Goal: Book appointment/travel/reservation

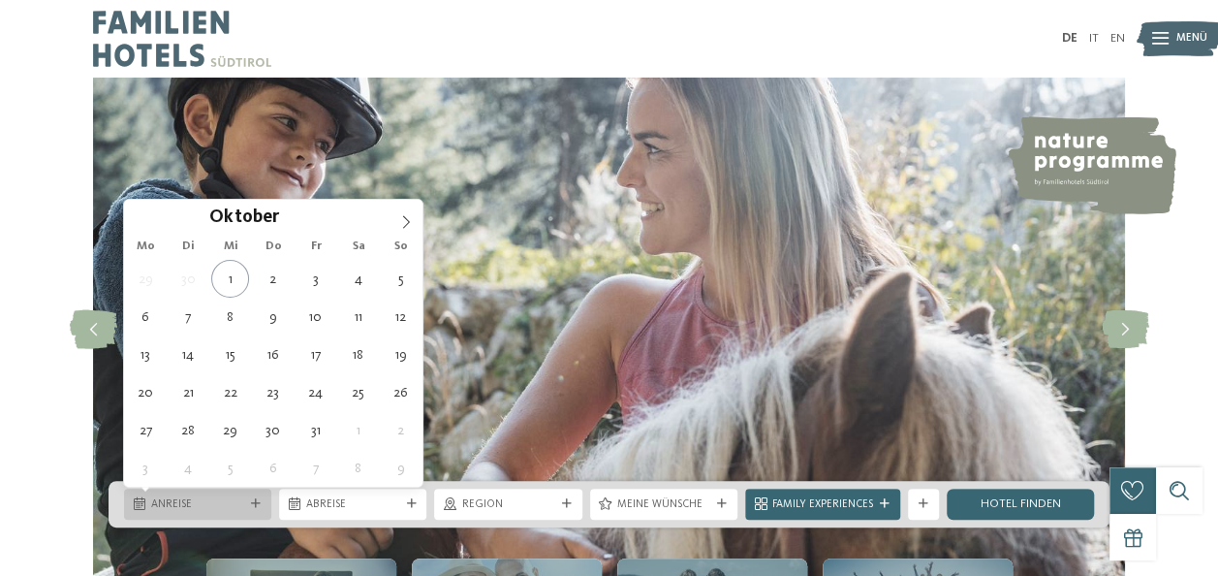
click at [227, 499] on span "Anreise" at bounding box center [197, 505] width 93 height 16
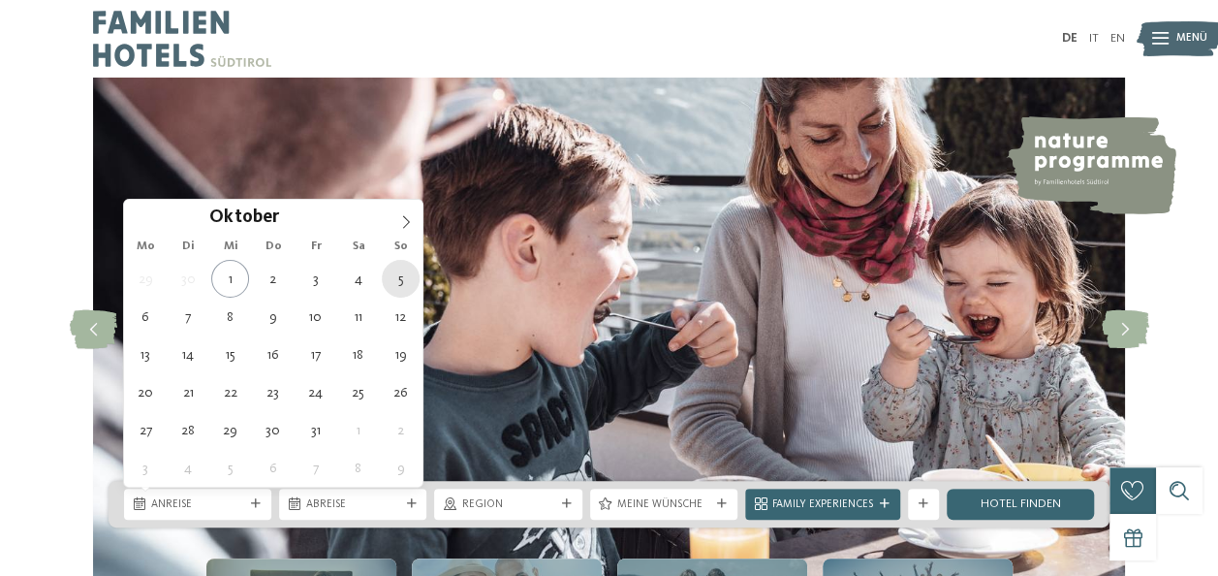
type div "05.10.2025"
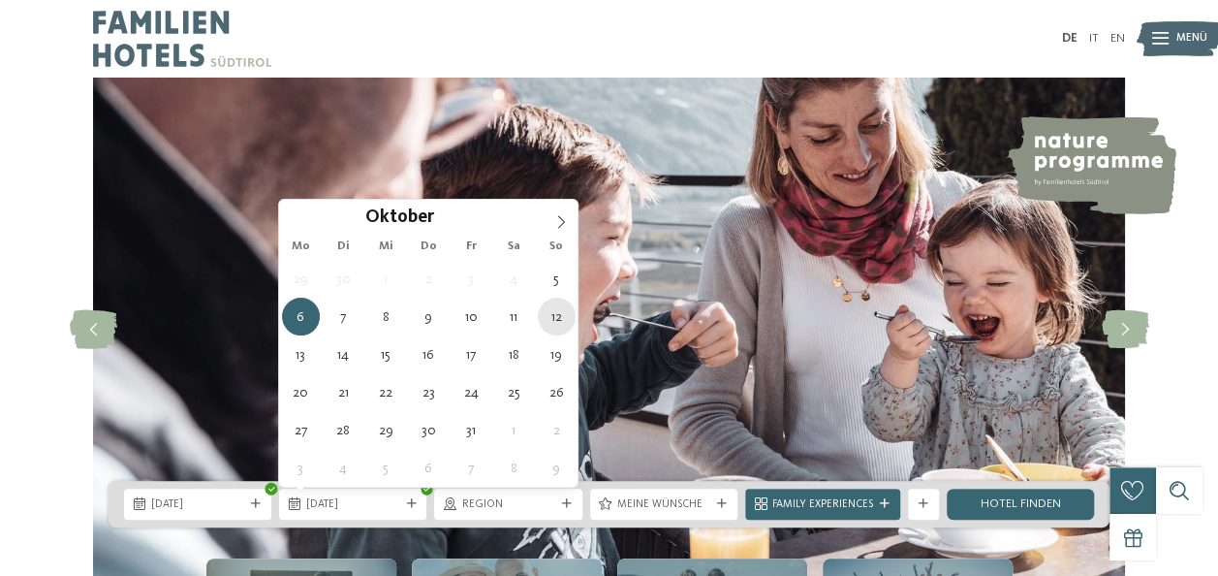
type div "12.10.2025"
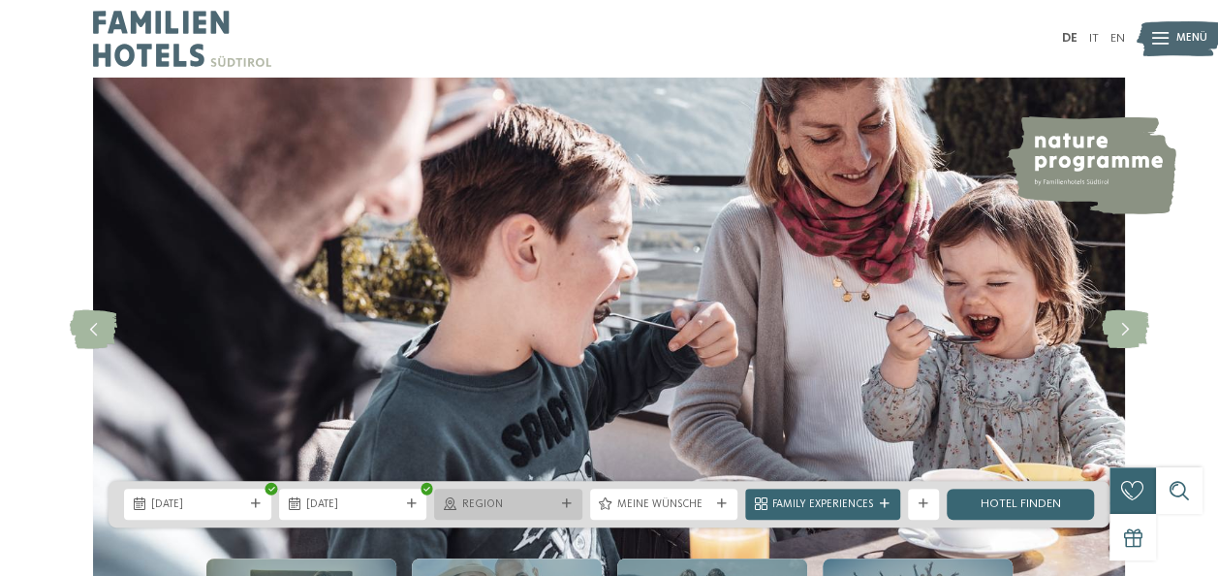
click at [559, 506] on div at bounding box center [567, 504] width 16 height 10
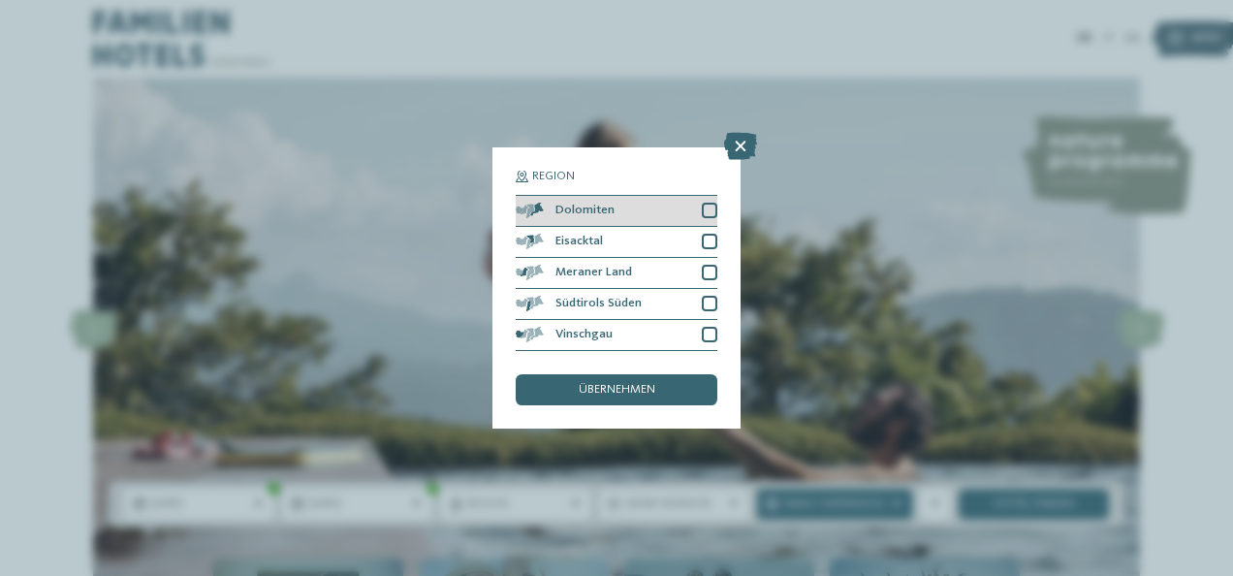
click at [708, 206] on div at bounding box center [710, 211] width 16 height 16
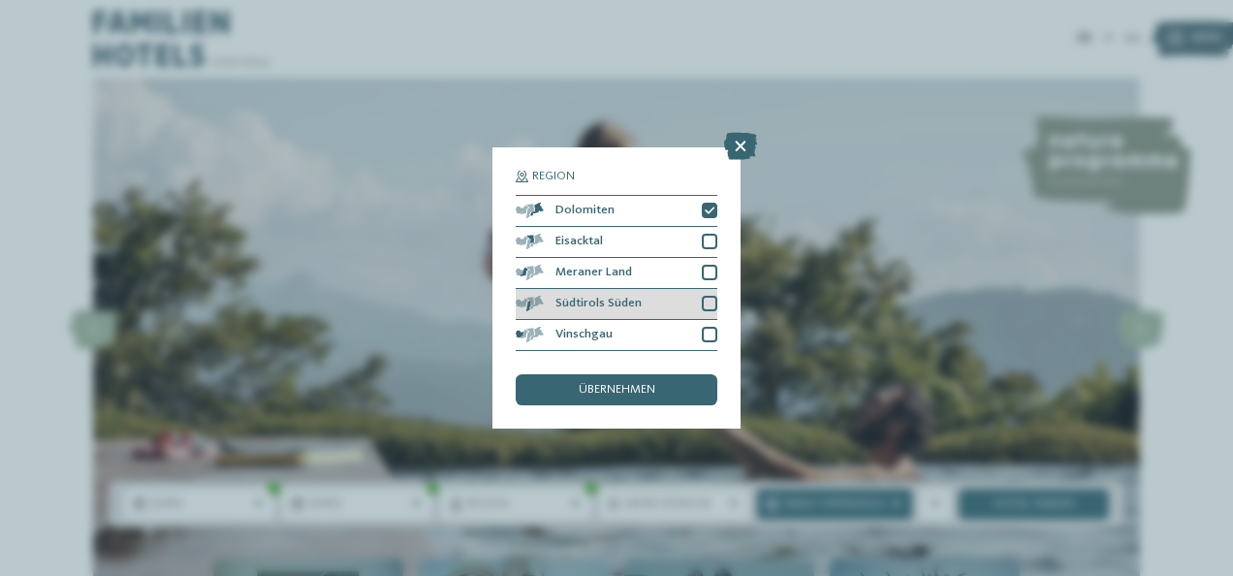
click at [707, 305] on div at bounding box center [710, 304] width 16 height 16
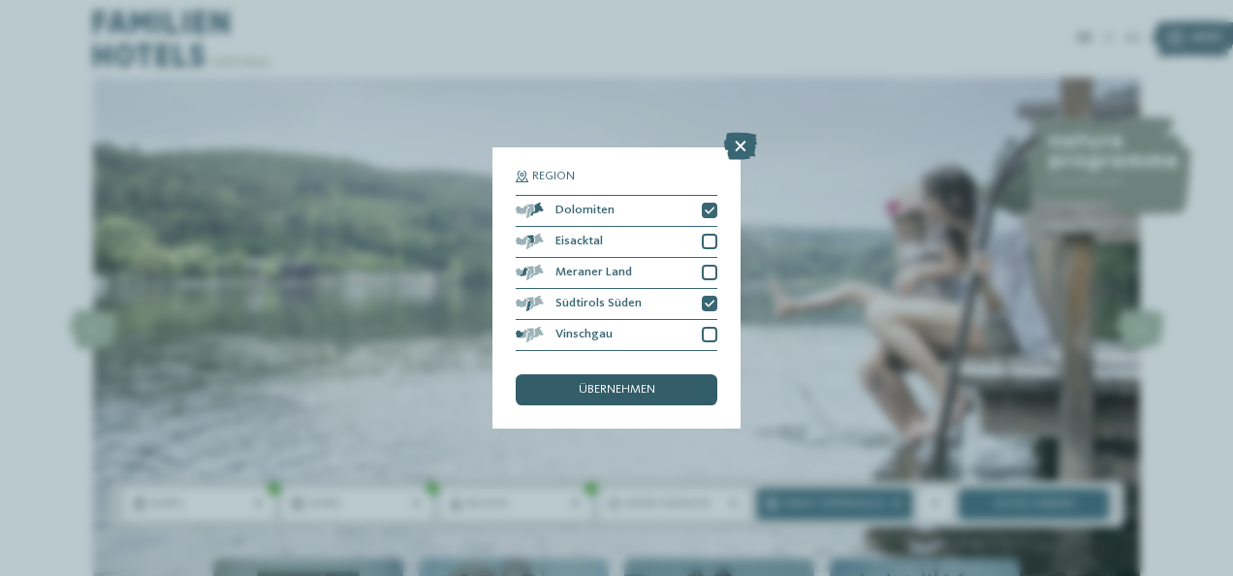
click at [644, 392] on span "übernehmen" at bounding box center [617, 390] width 77 height 13
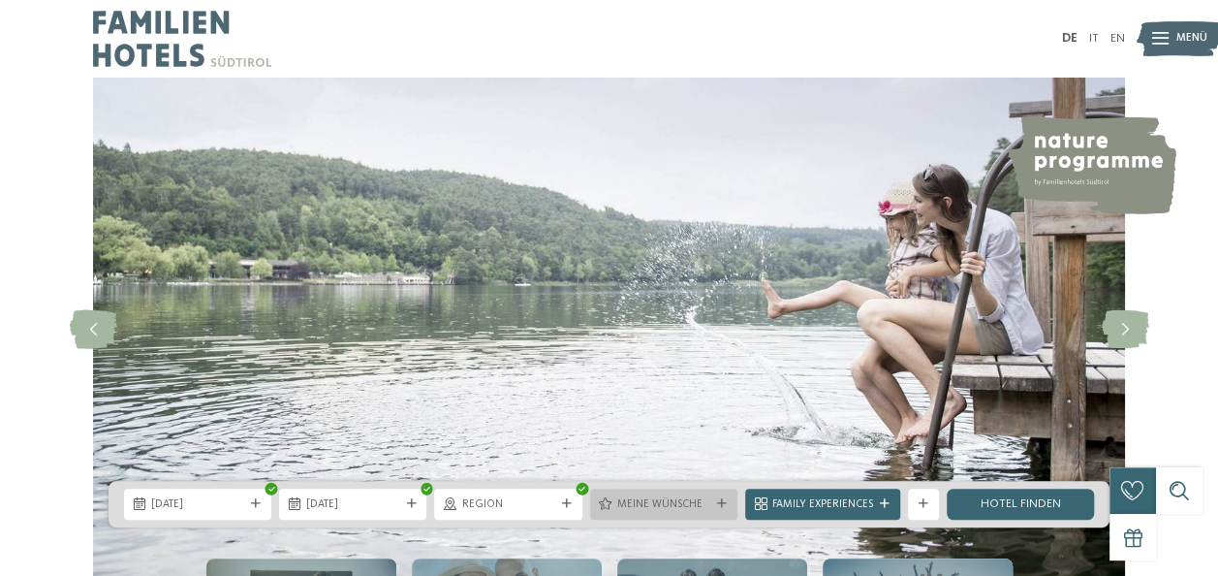
click at [721, 506] on icon at bounding box center [722, 504] width 10 height 10
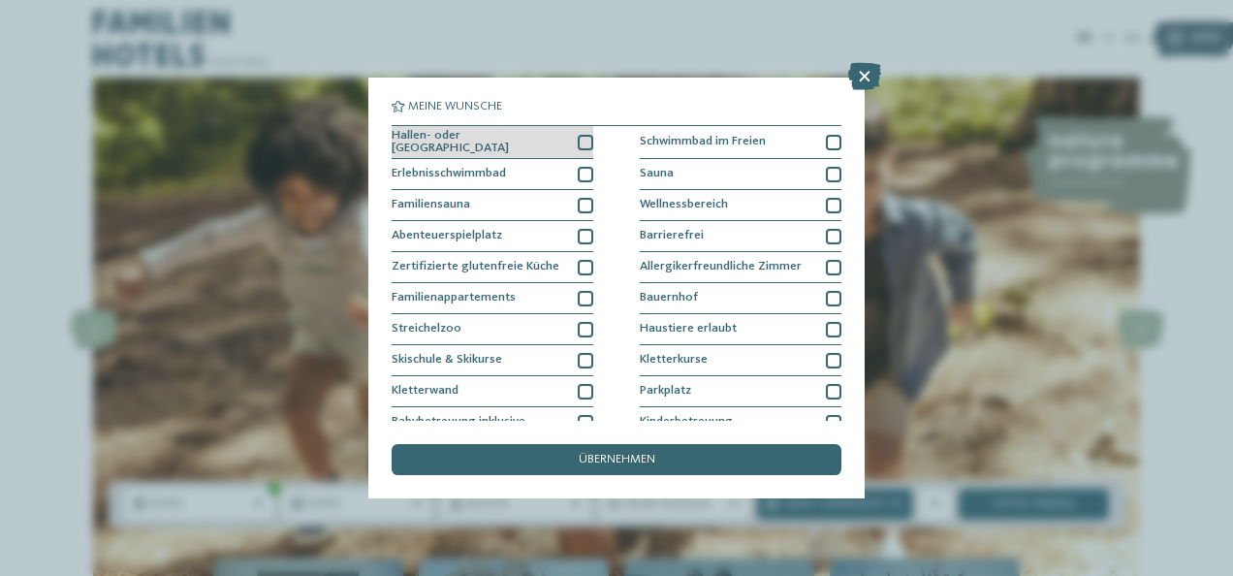
click at [582, 140] on div at bounding box center [586, 143] width 16 height 16
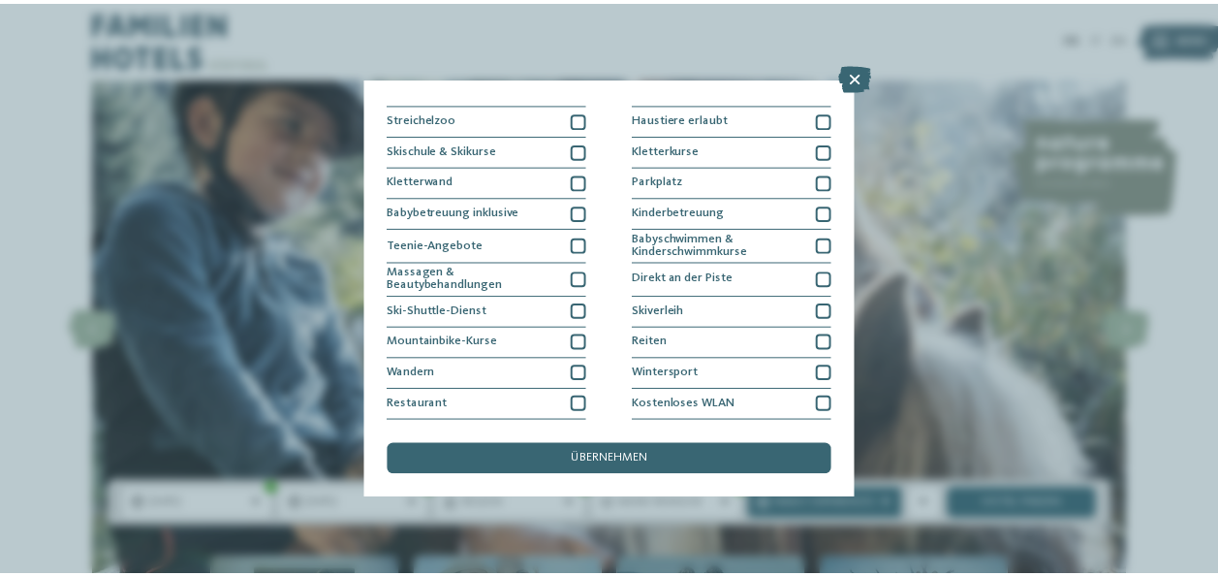
scroll to position [236, 0]
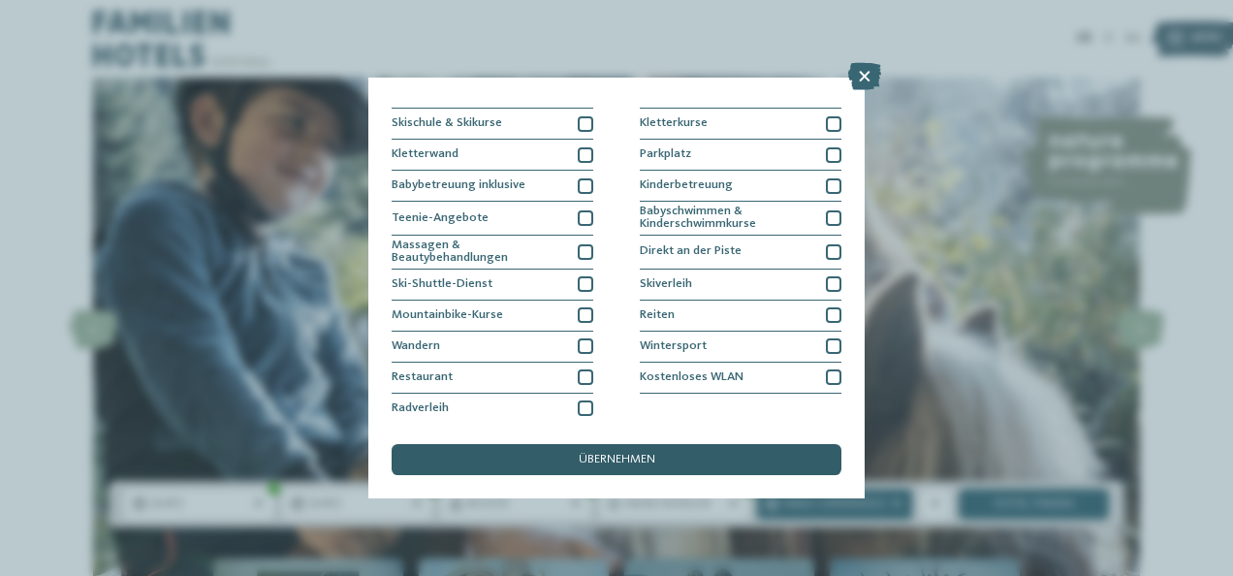
click at [620, 463] on span "übernehmen" at bounding box center [617, 460] width 77 height 13
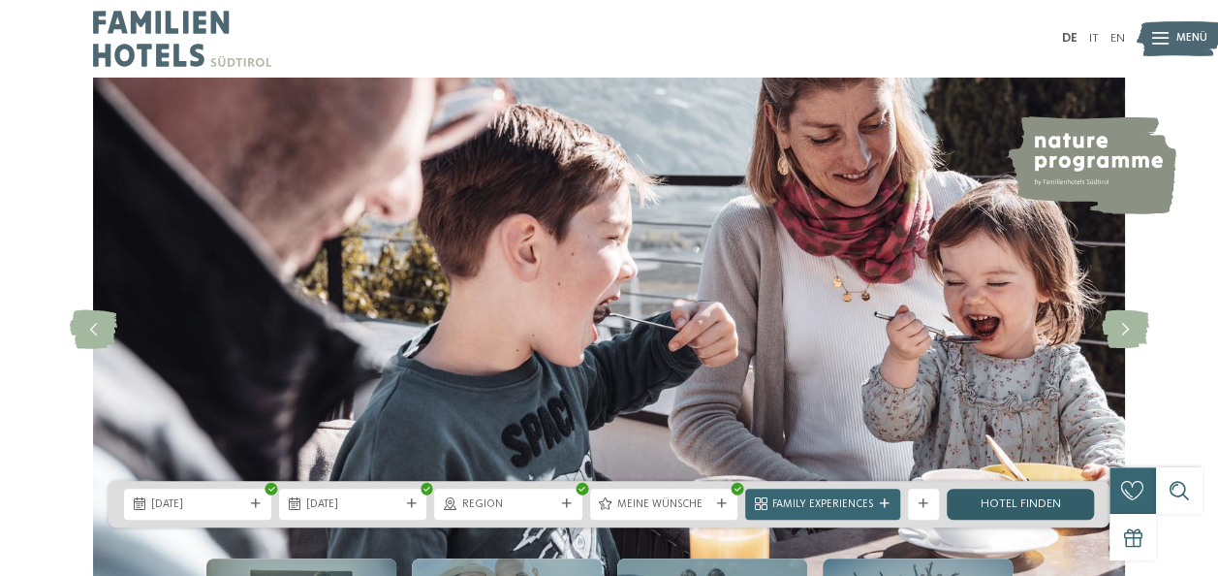
click at [996, 508] on link "Hotel finden" at bounding box center [1020, 504] width 147 height 31
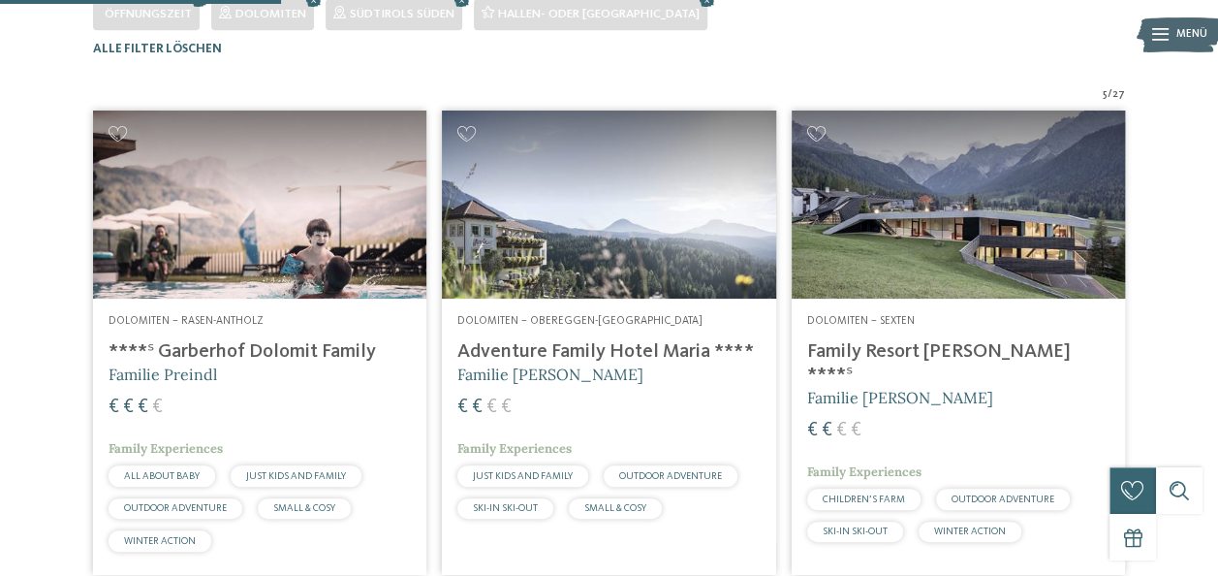
scroll to position [448, 0]
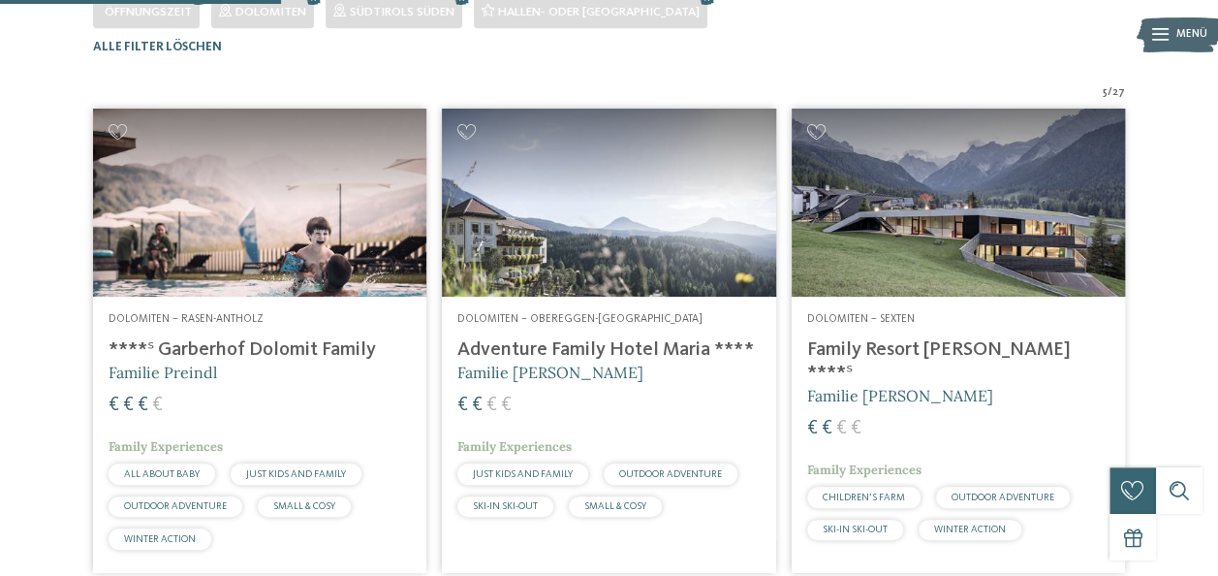
click at [663, 297] on img at bounding box center [608, 203] width 333 height 188
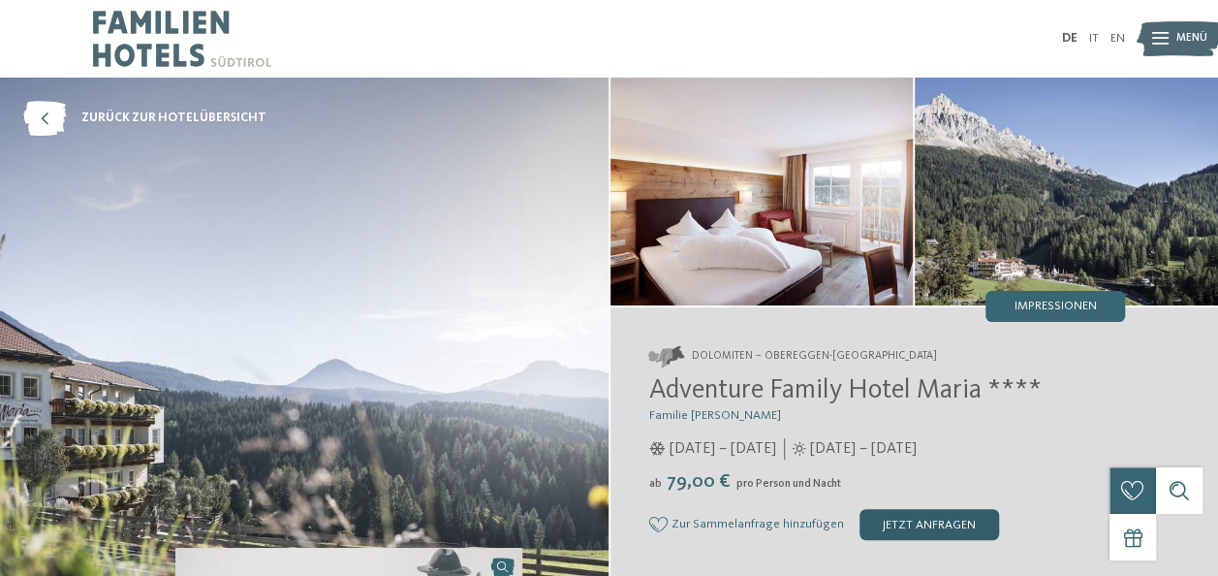
click at [913, 520] on div "jetzt anfragen" at bounding box center [930, 524] width 140 height 31
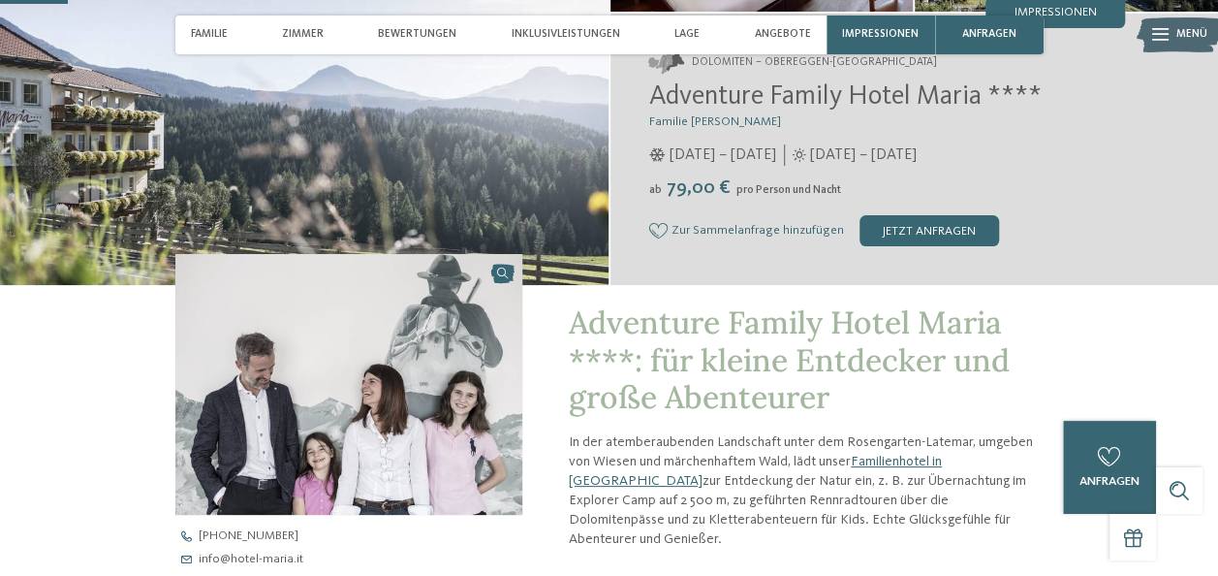
scroll to position [293, 0]
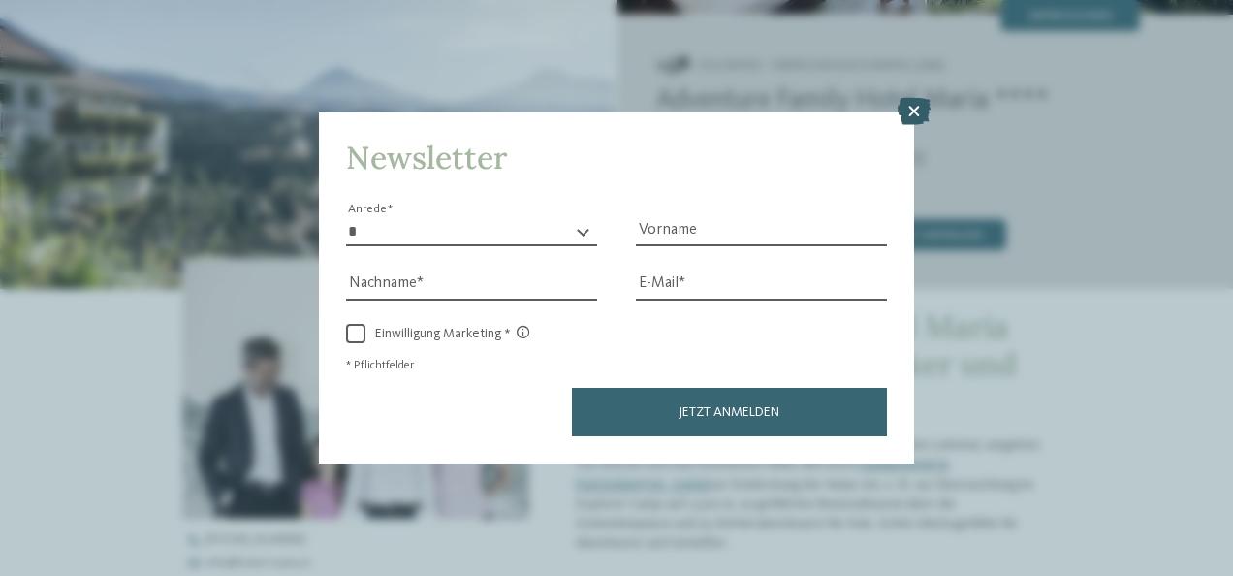
click at [917, 107] on icon at bounding box center [914, 111] width 33 height 27
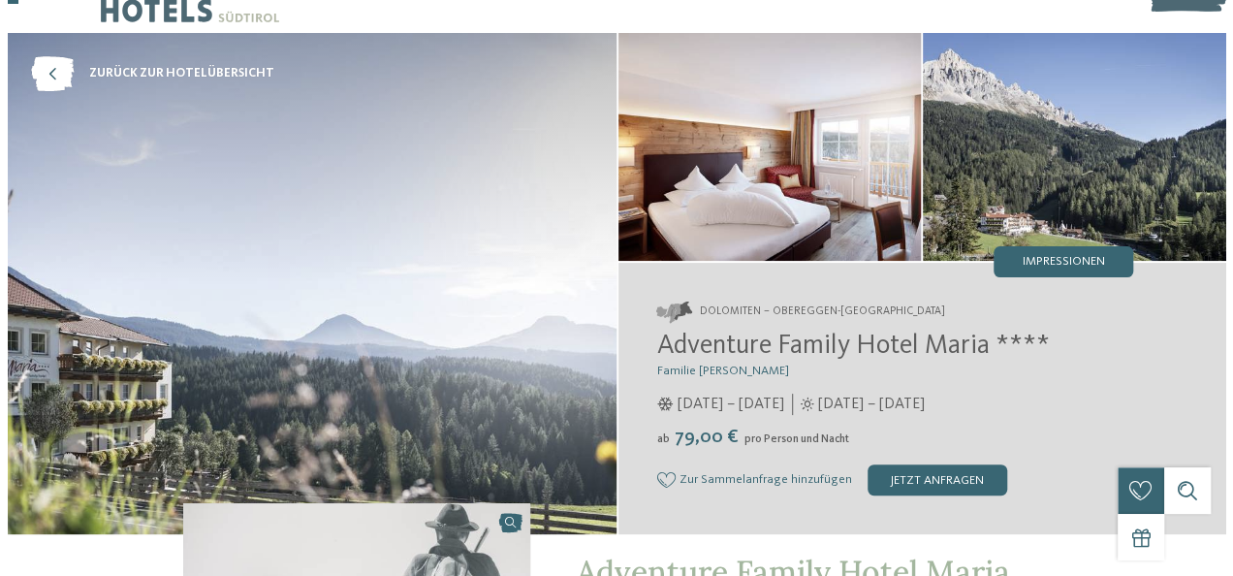
scroll to position [44, 0]
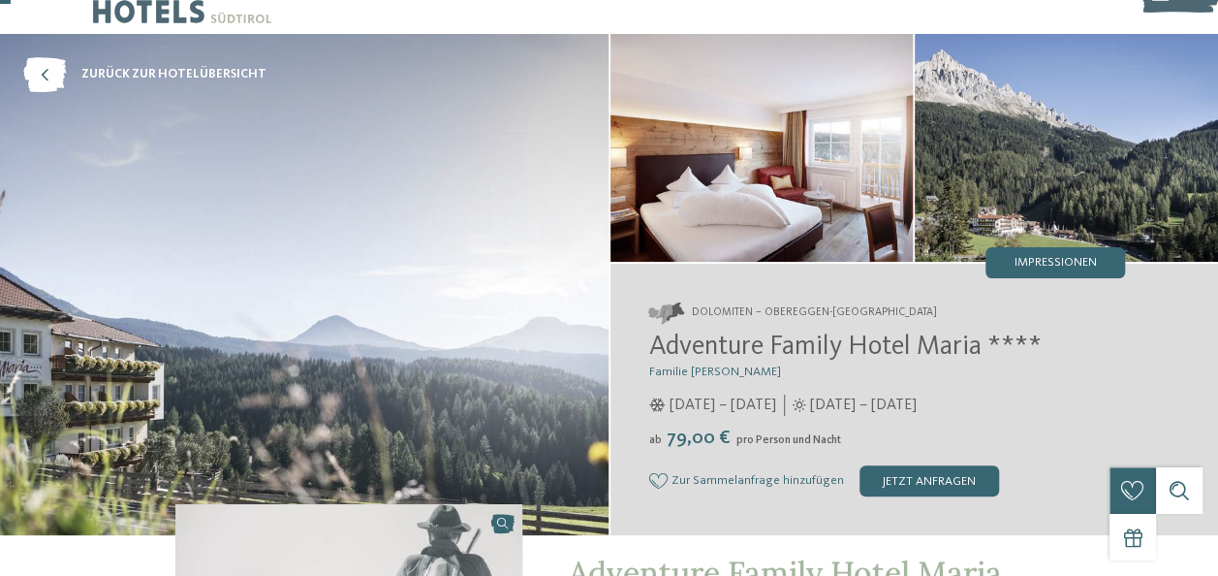
click at [994, 181] on img at bounding box center [1066, 148] width 303 height 228
click at [1039, 258] on span "Impressionen" at bounding box center [1056, 263] width 82 height 13
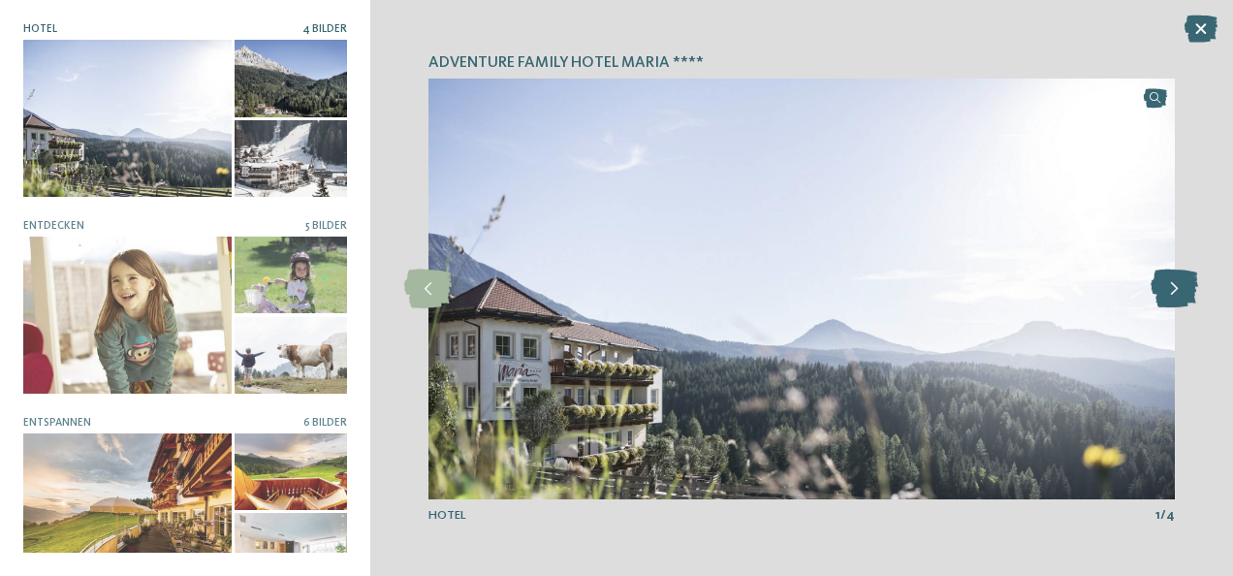
click at [1178, 299] on icon at bounding box center [1173, 288] width 47 height 39
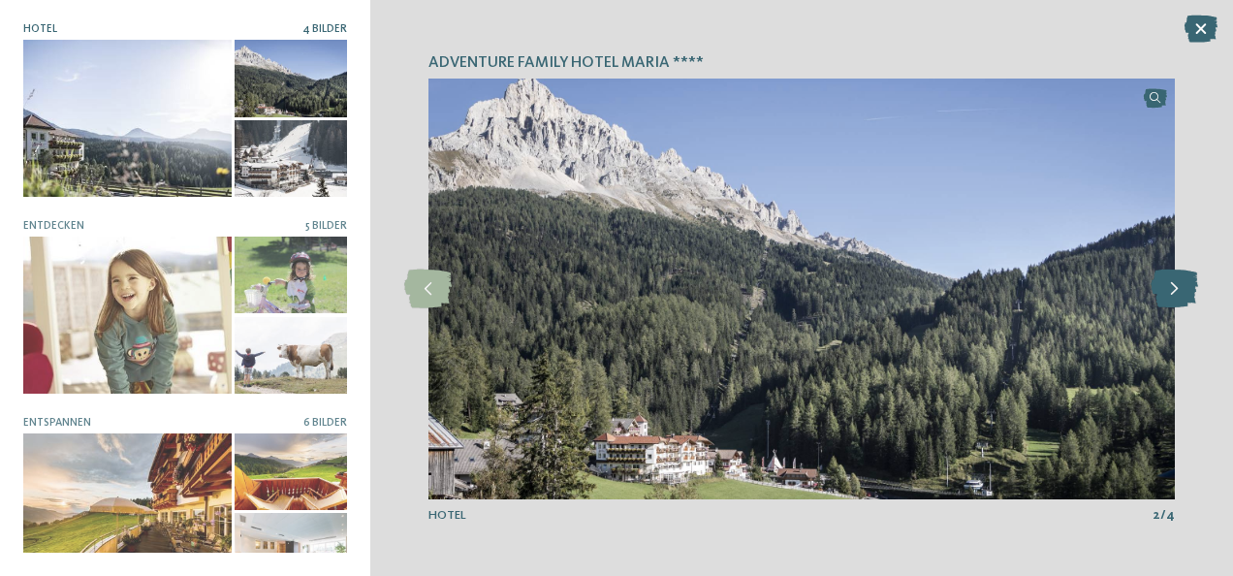
click at [1178, 299] on icon at bounding box center [1173, 288] width 47 height 39
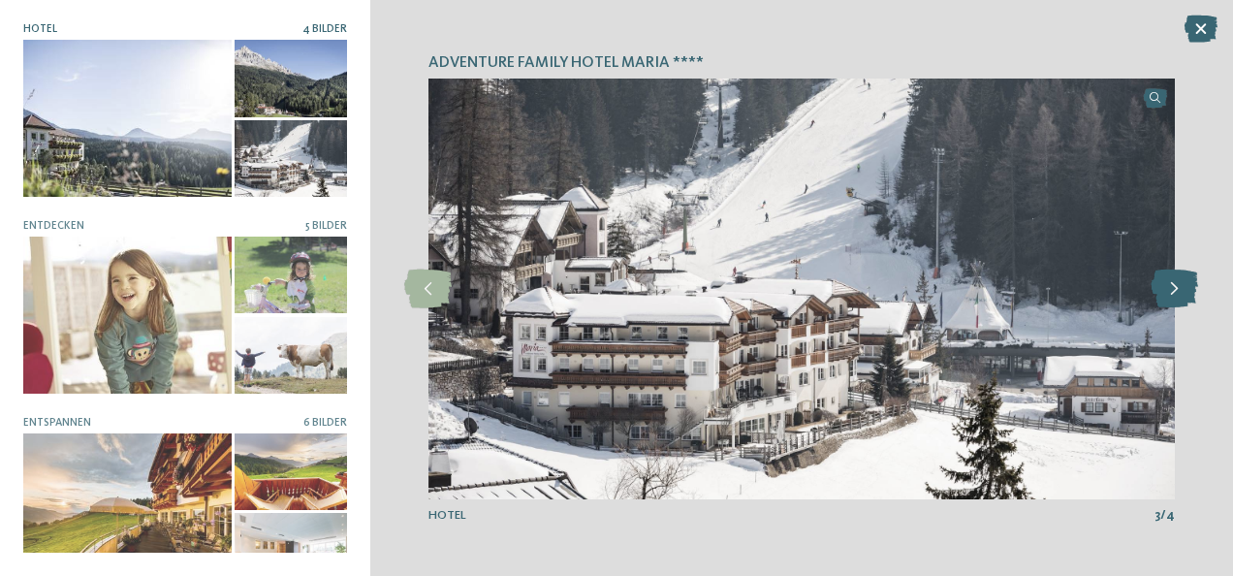
click at [1178, 299] on icon at bounding box center [1173, 288] width 47 height 39
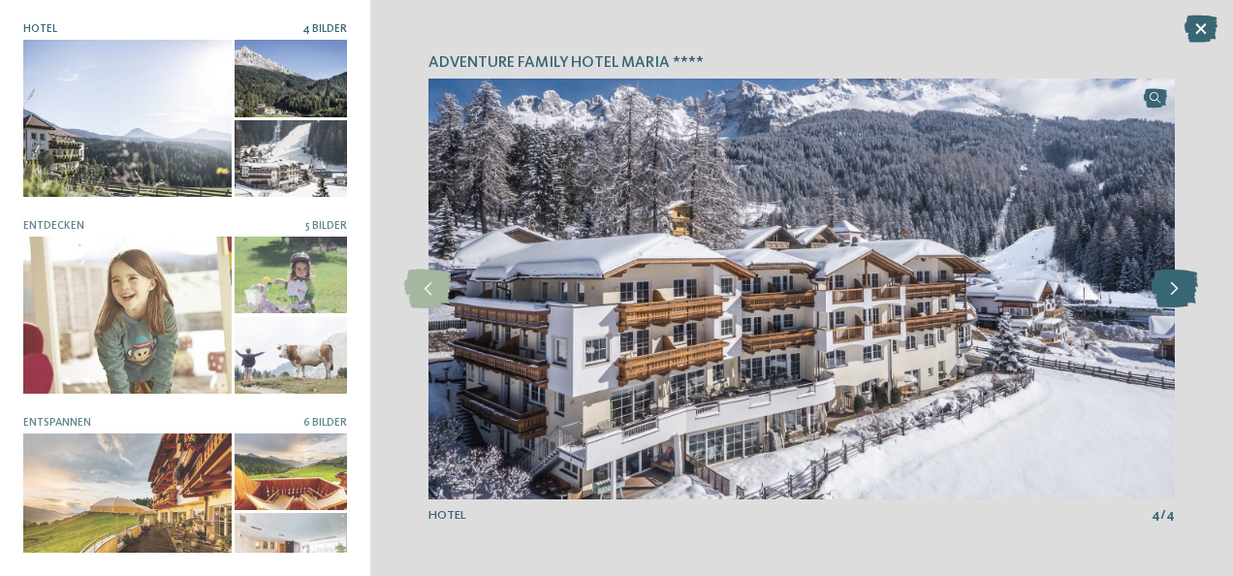
click at [1178, 299] on icon at bounding box center [1173, 288] width 47 height 39
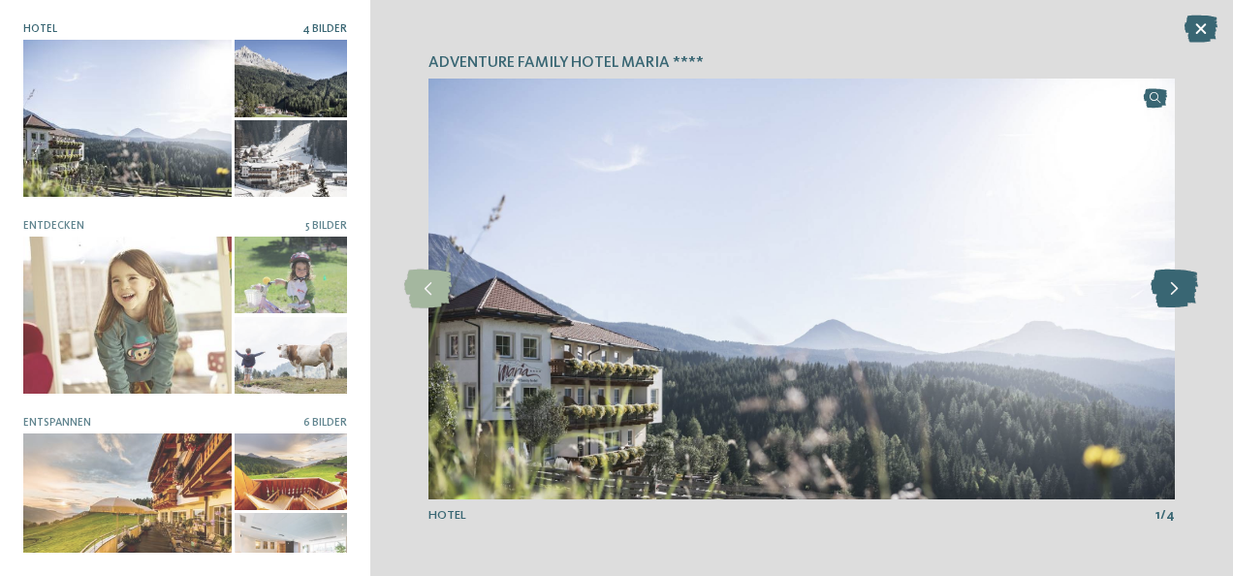
click at [1178, 299] on icon at bounding box center [1173, 288] width 47 height 39
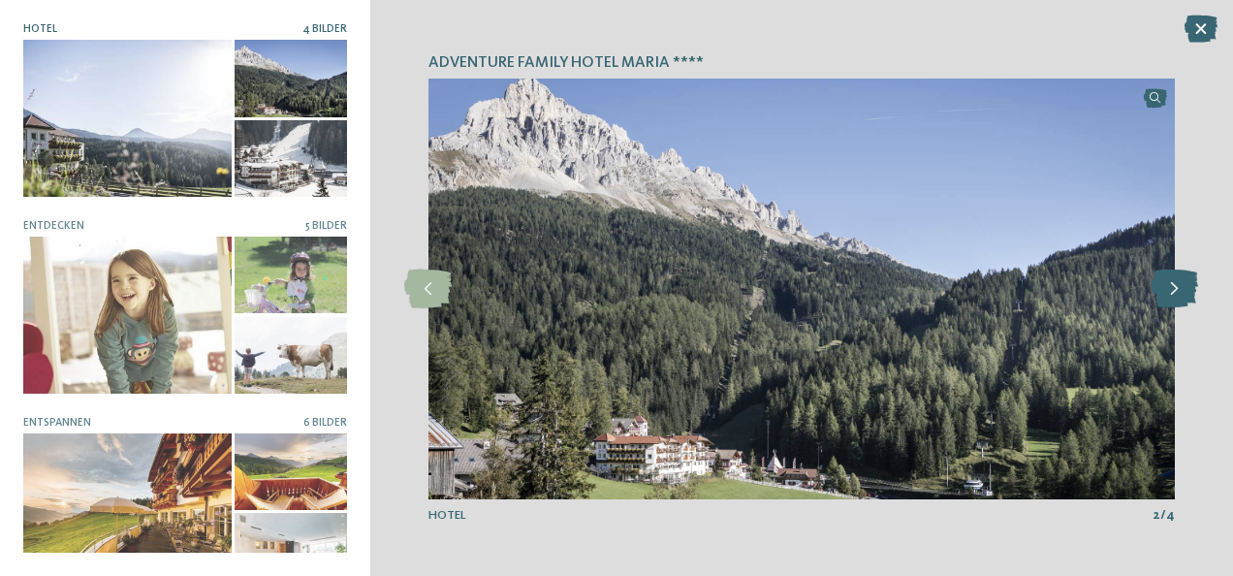
click at [1178, 299] on icon at bounding box center [1173, 288] width 47 height 39
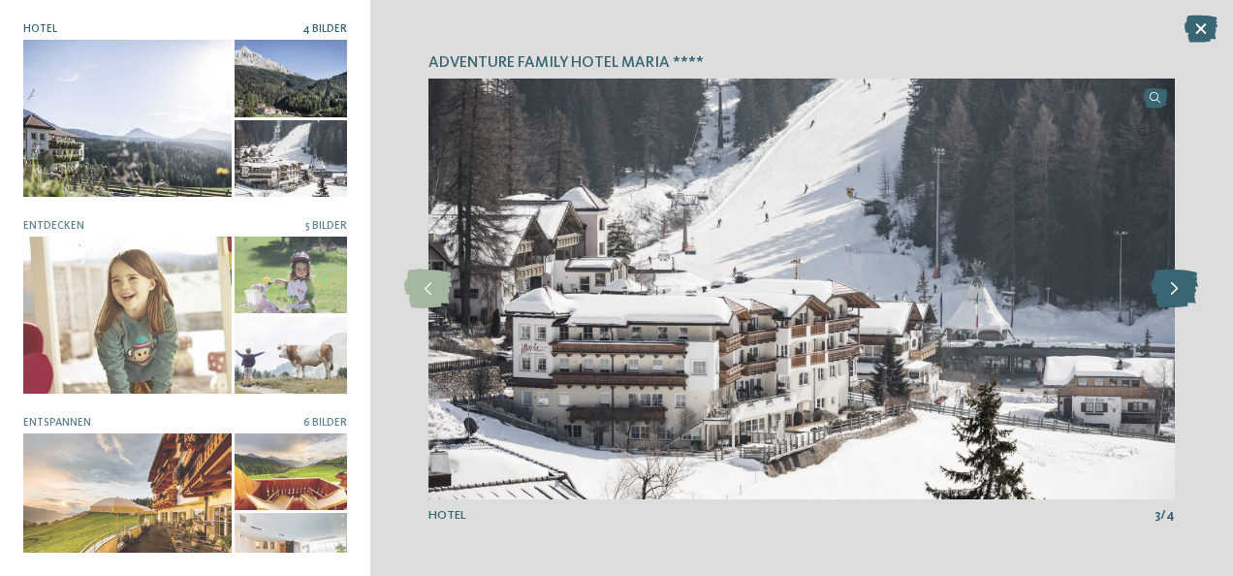
click at [1178, 299] on icon at bounding box center [1173, 288] width 47 height 39
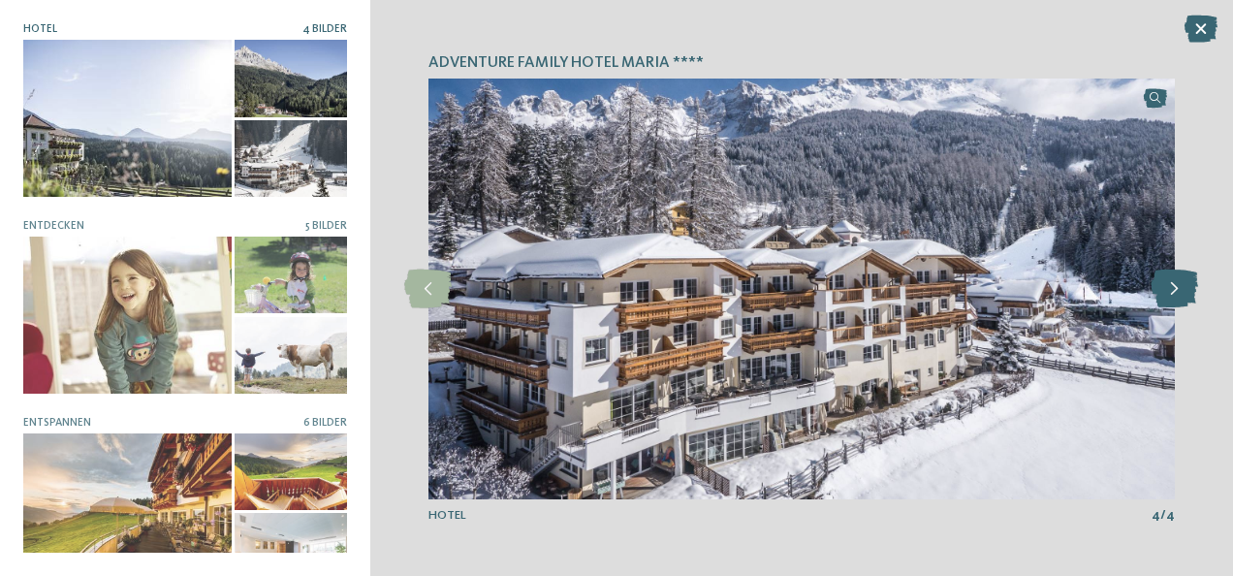
click at [1178, 299] on icon at bounding box center [1173, 288] width 47 height 39
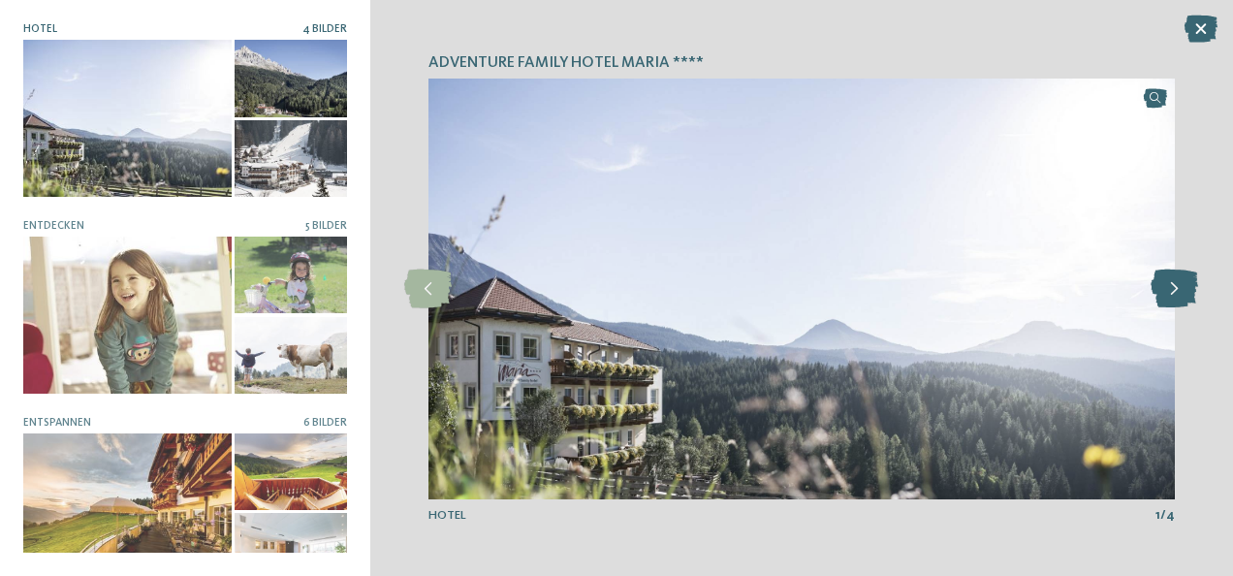
click at [1178, 299] on icon at bounding box center [1173, 288] width 47 height 39
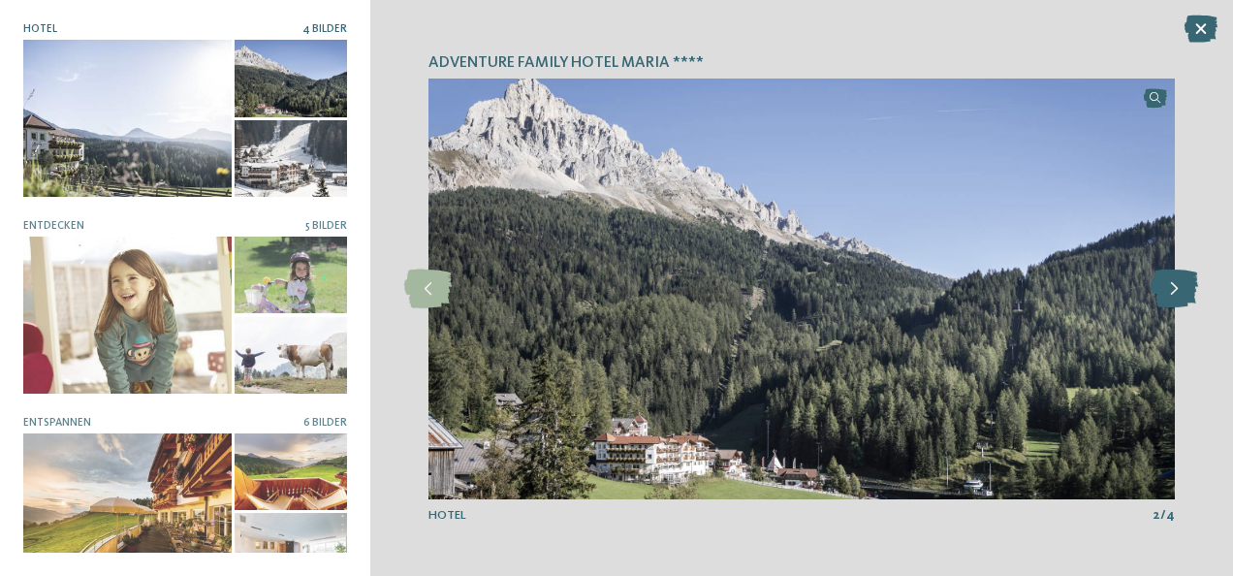
click at [1178, 299] on icon at bounding box center [1173, 288] width 47 height 39
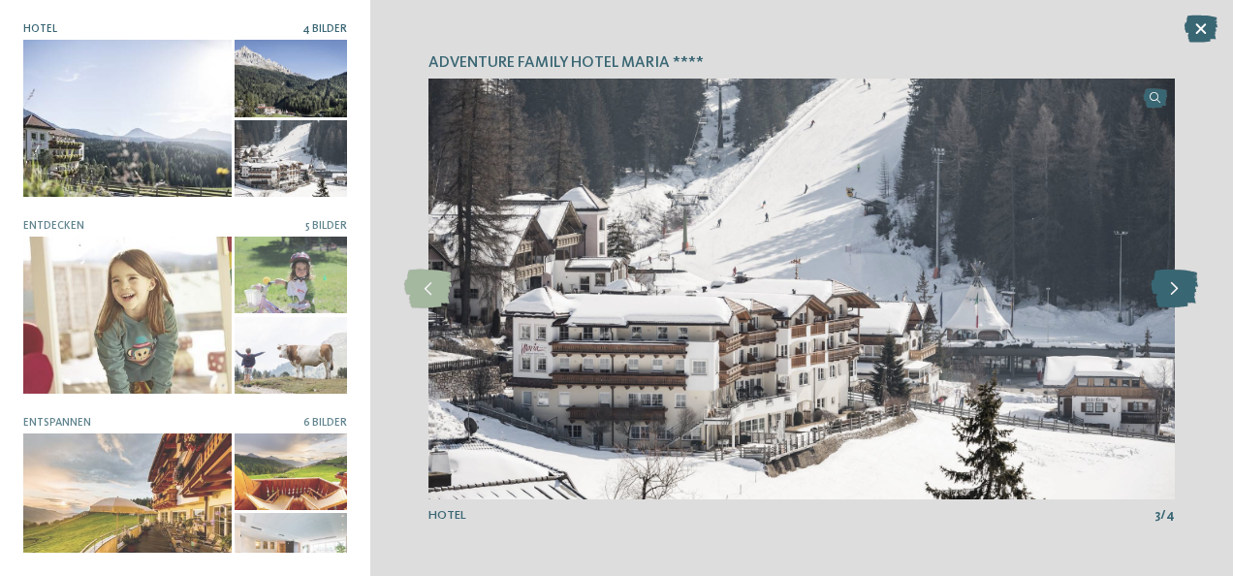
click at [1178, 299] on icon at bounding box center [1173, 288] width 47 height 39
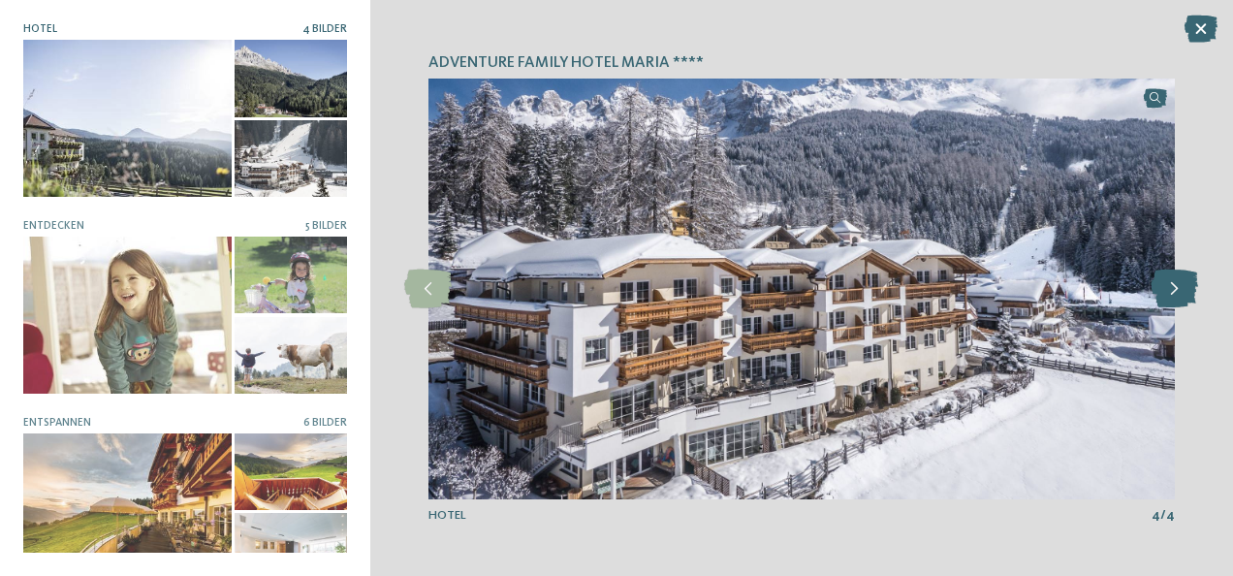
click at [1178, 299] on icon at bounding box center [1173, 288] width 47 height 39
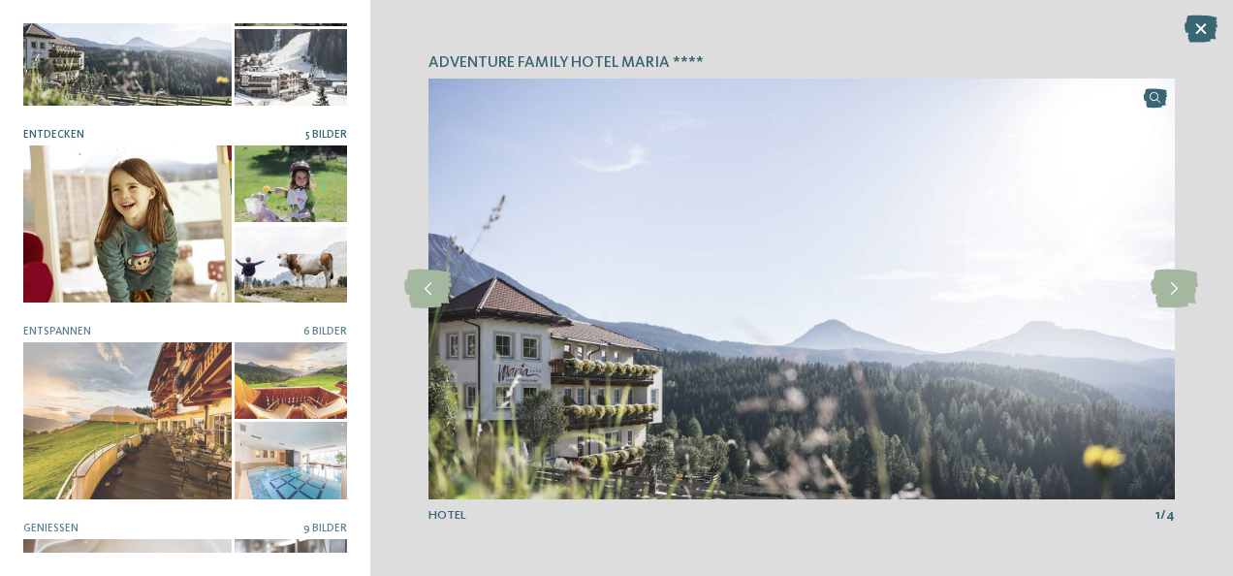
scroll to position [90, 0]
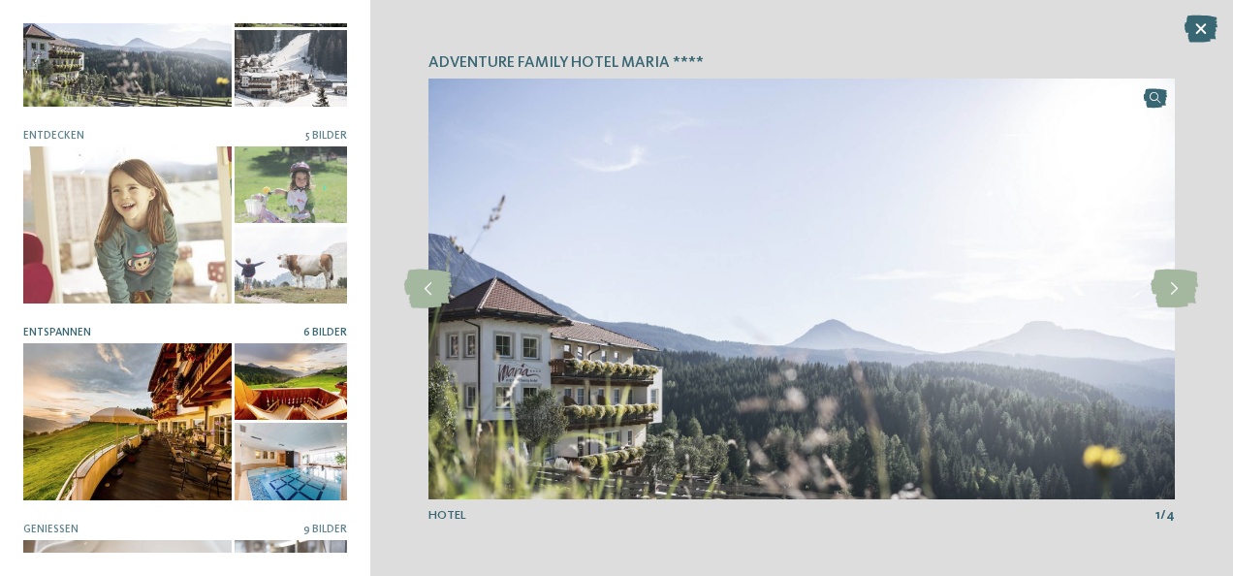
click at [213, 366] on div at bounding box center [127, 421] width 208 height 156
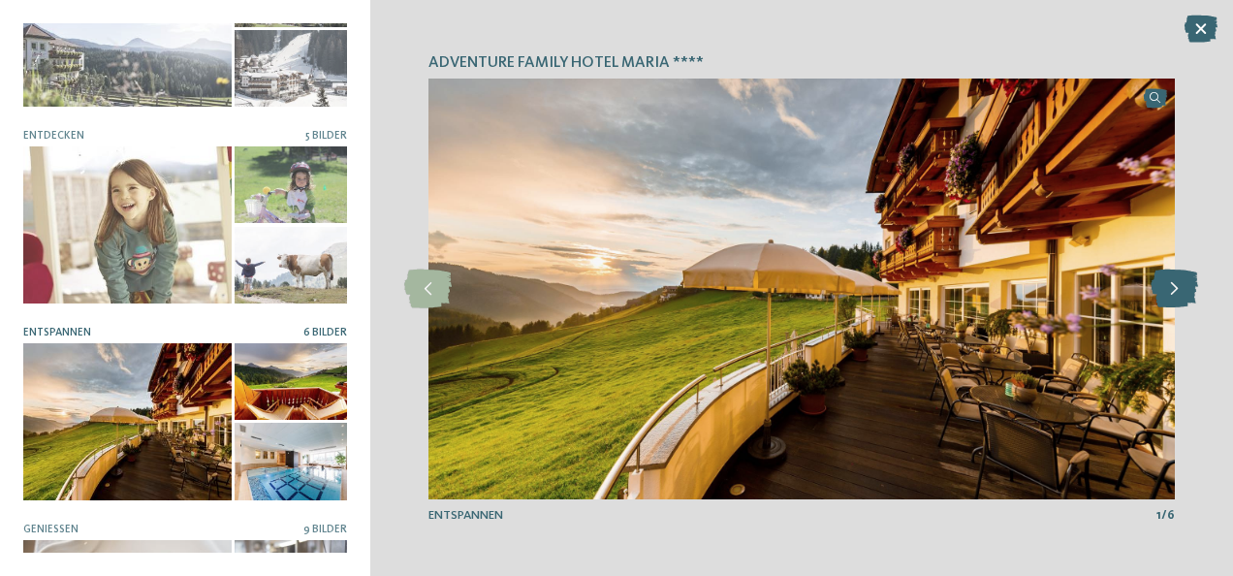
click at [1178, 291] on icon at bounding box center [1173, 288] width 47 height 39
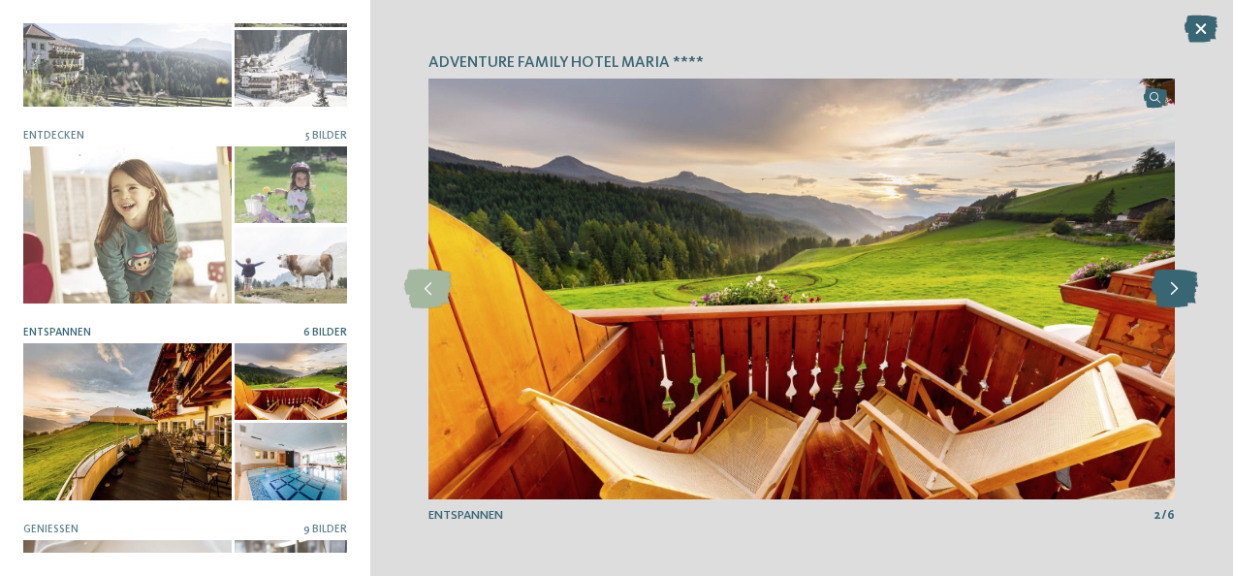
click at [1178, 291] on icon at bounding box center [1173, 288] width 47 height 39
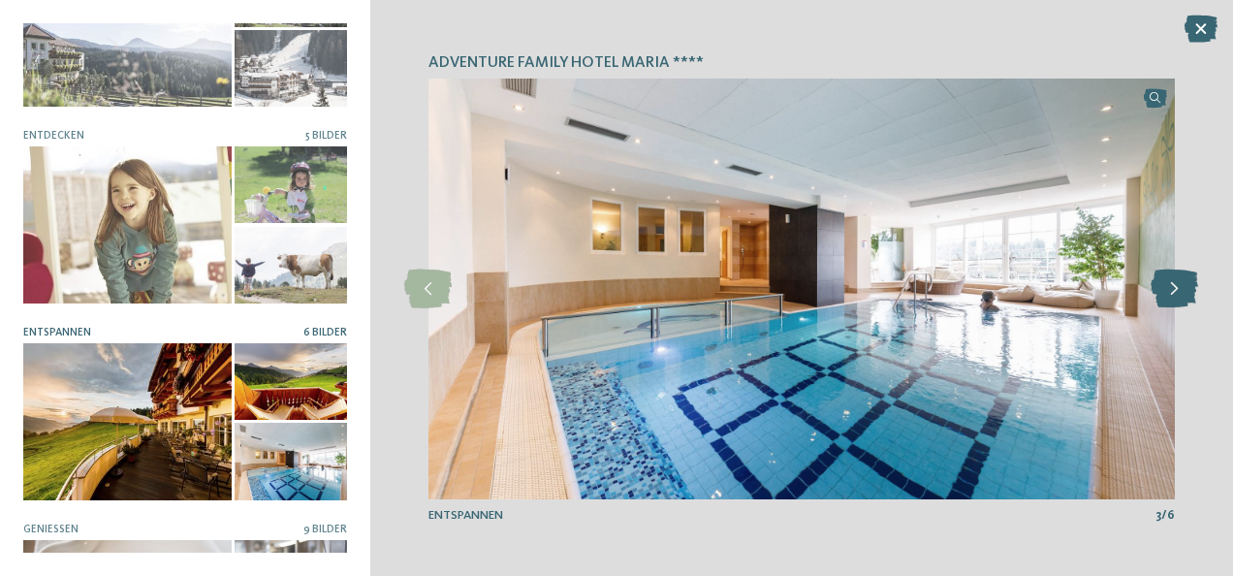
click at [1178, 291] on icon at bounding box center [1173, 288] width 47 height 39
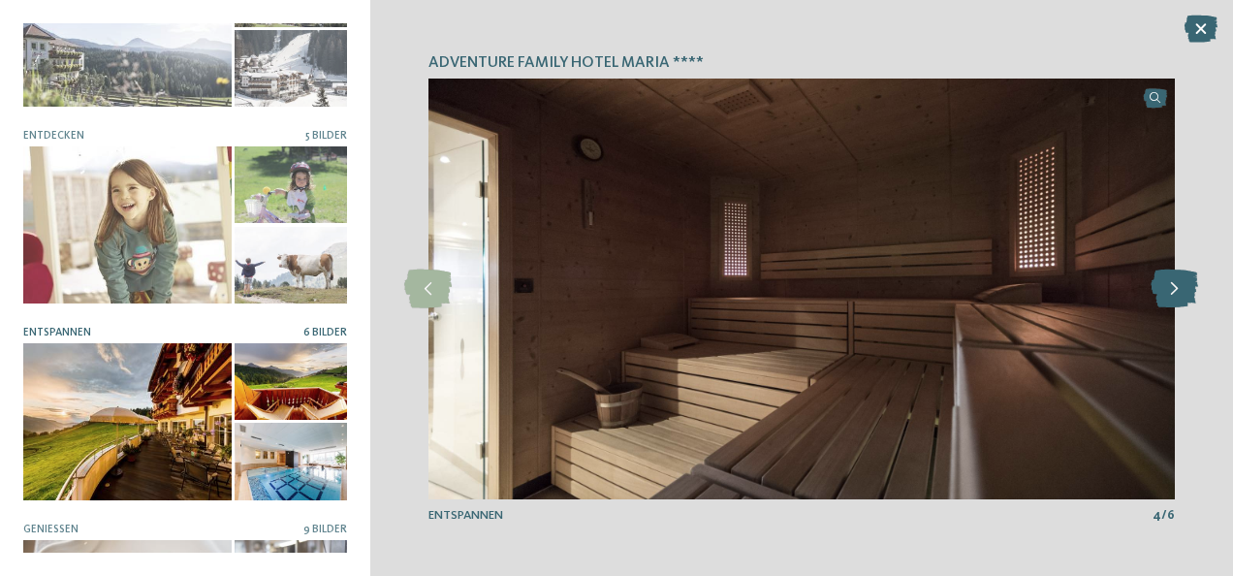
click at [1178, 291] on icon at bounding box center [1173, 288] width 47 height 39
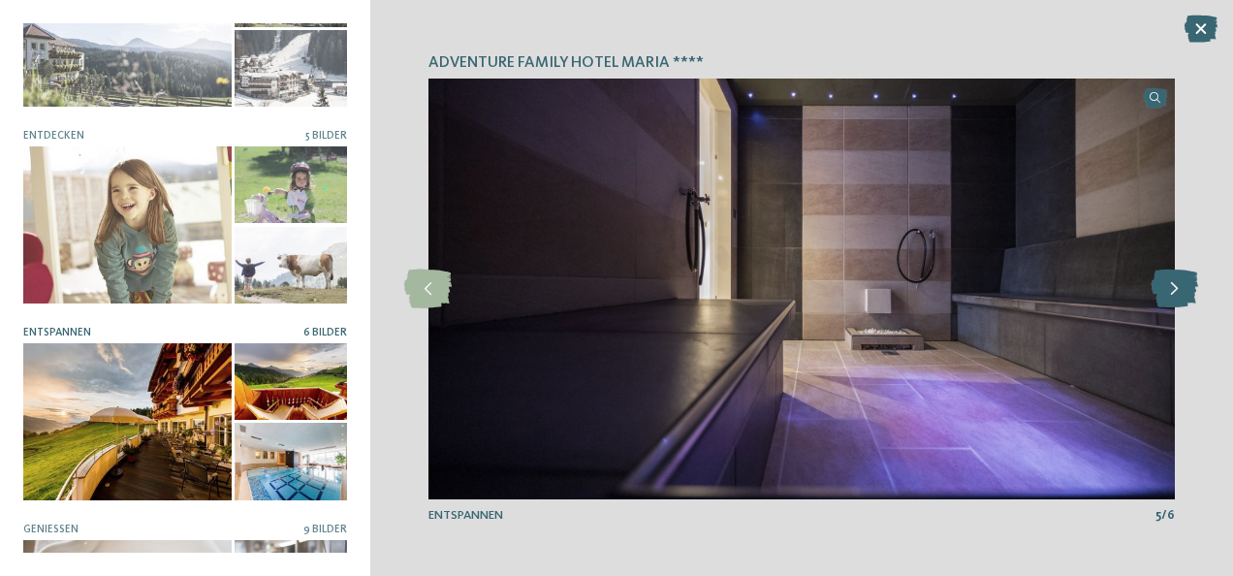
click at [1178, 291] on icon at bounding box center [1173, 288] width 47 height 39
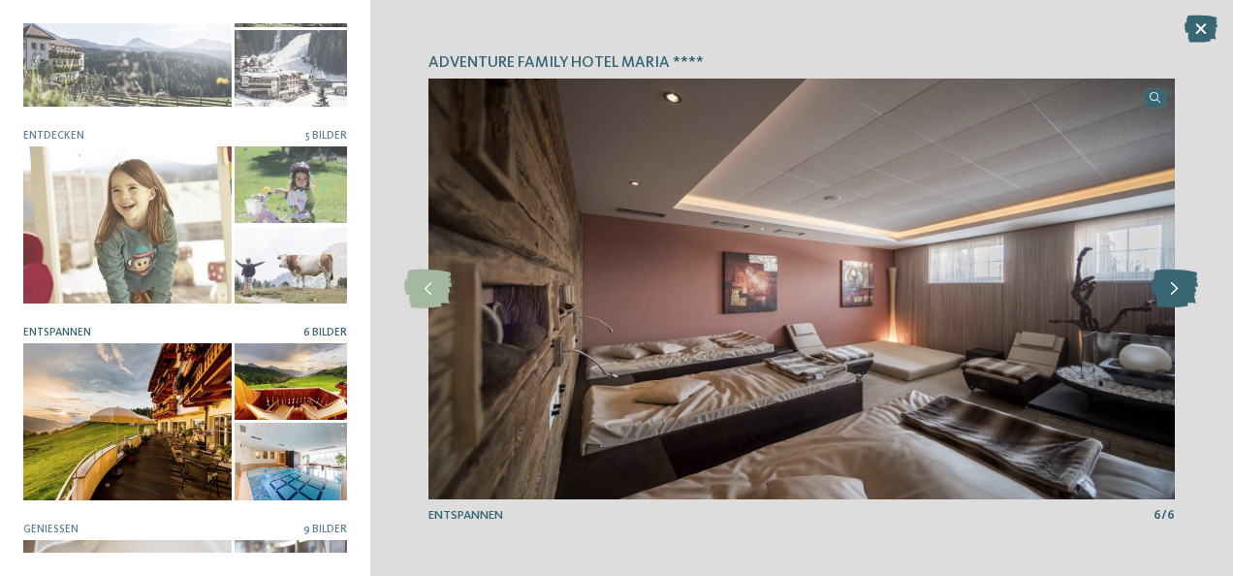
click at [1178, 291] on icon at bounding box center [1173, 288] width 47 height 39
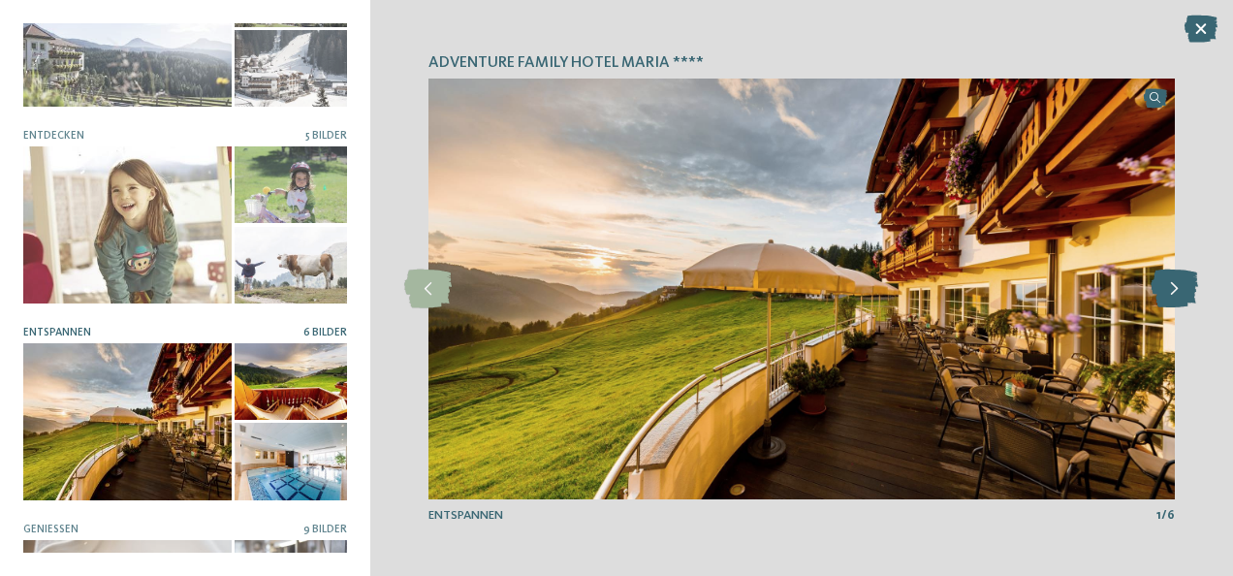
click at [1178, 291] on icon at bounding box center [1173, 288] width 47 height 39
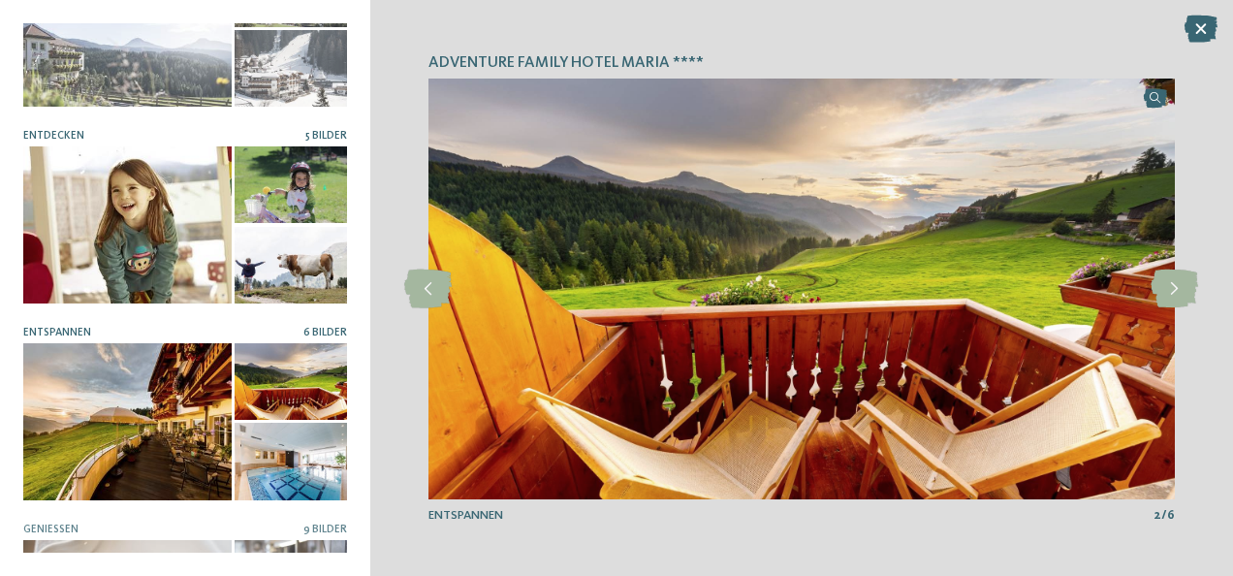
scroll to position [0, 0]
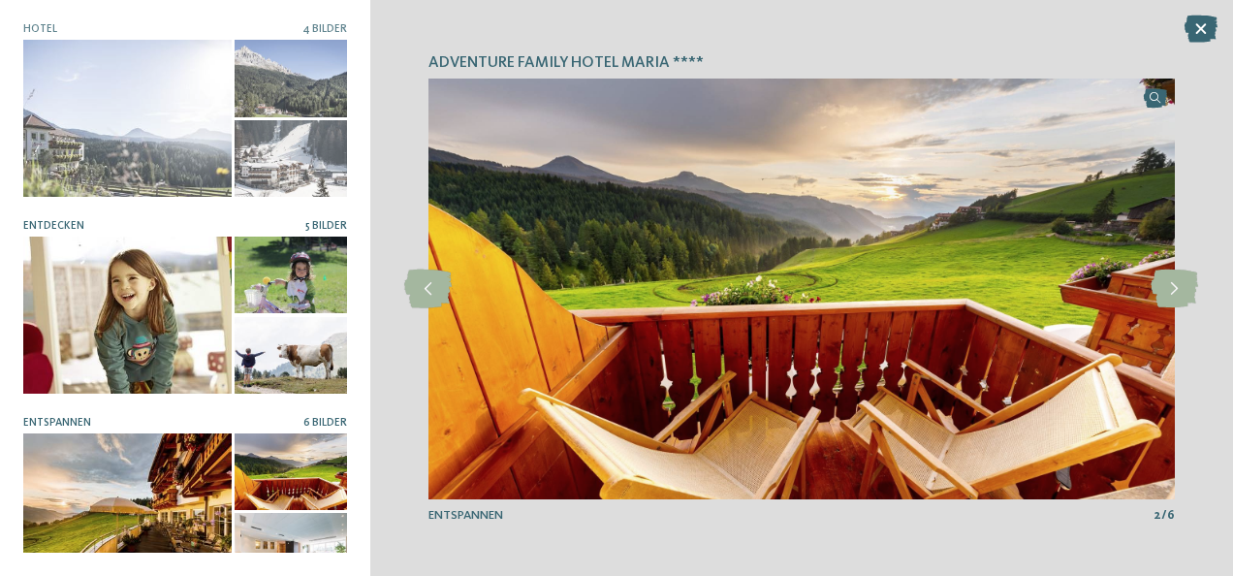
click at [163, 243] on div at bounding box center [127, 314] width 208 height 156
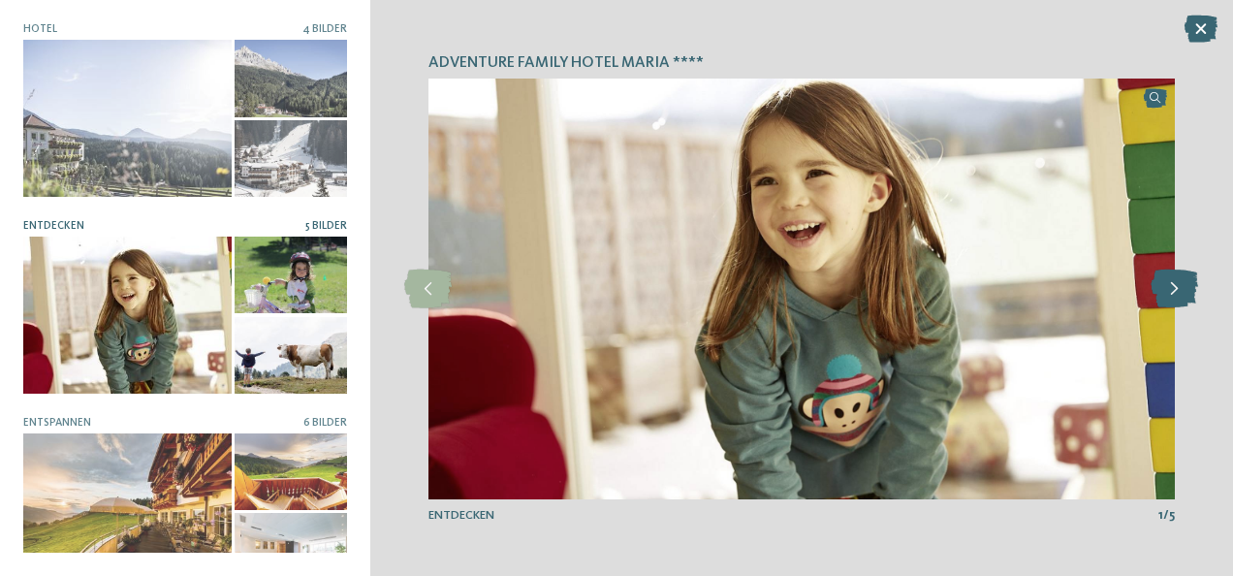
click at [1168, 293] on icon at bounding box center [1173, 288] width 47 height 39
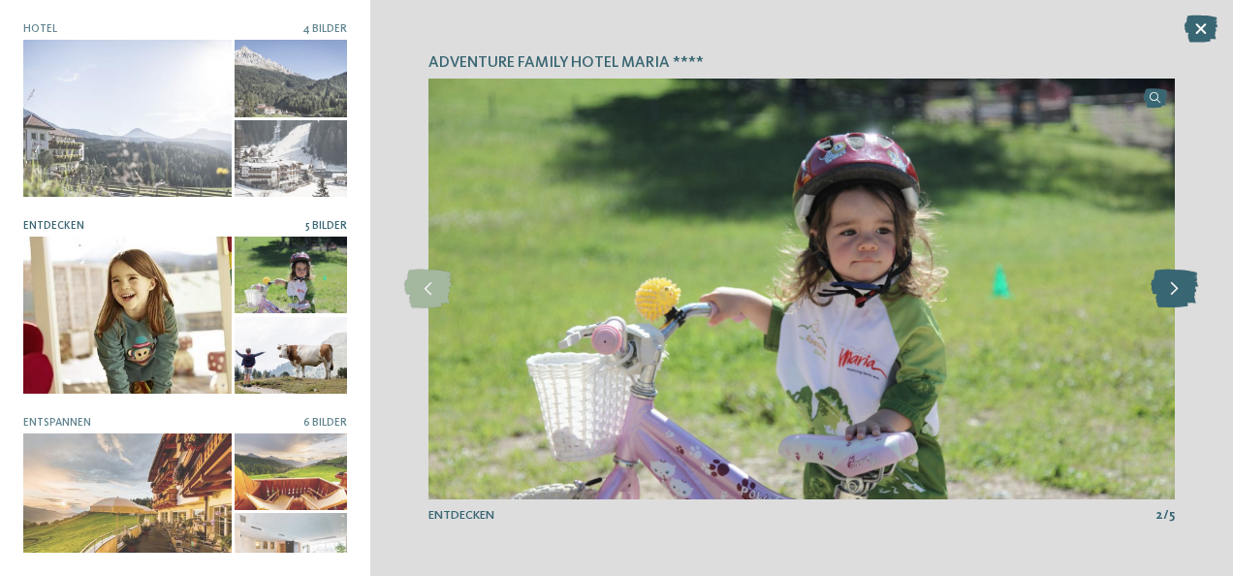
click at [1168, 293] on icon at bounding box center [1173, 288] width 47 height 39
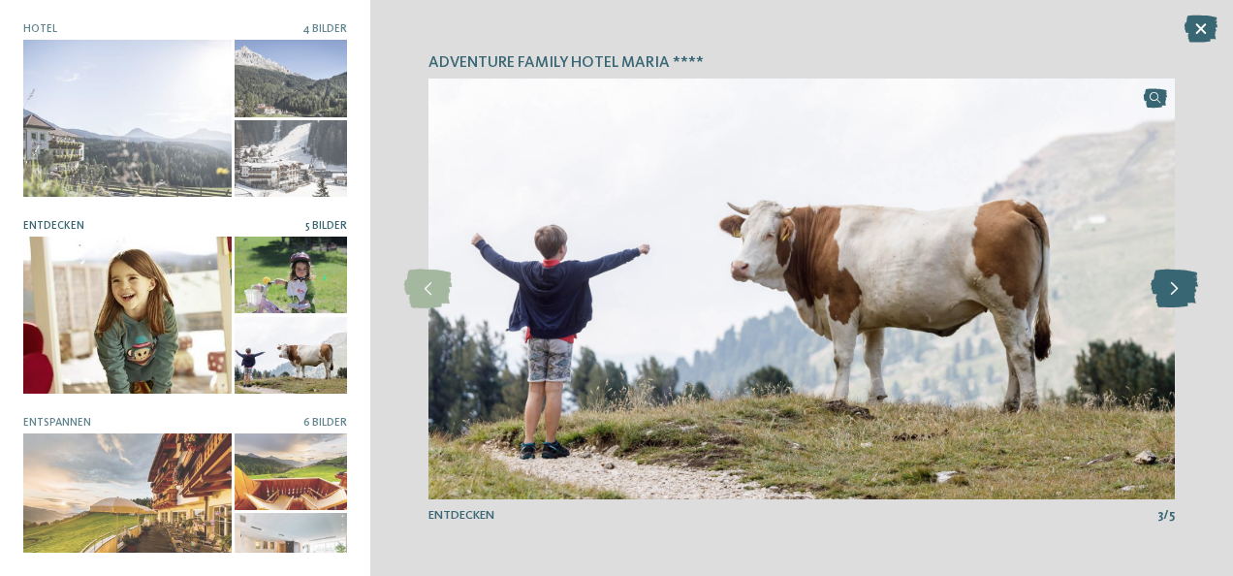
click at [1168, 293] on icon at bounding box center [1173, 288] width 47 height 39
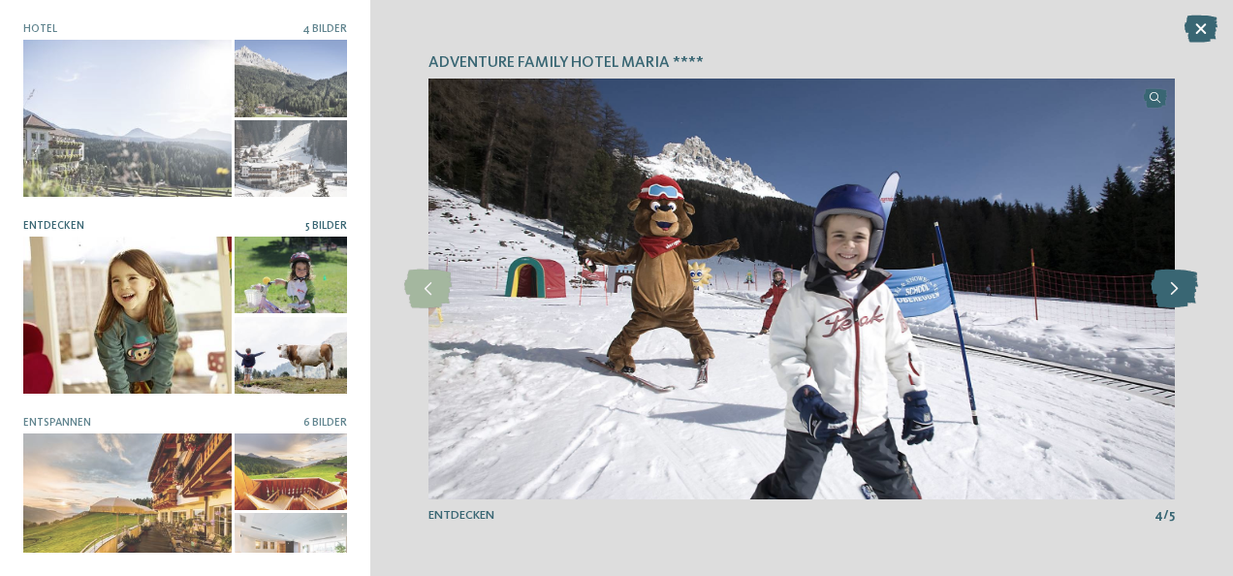
click at [1168, 293] on icon at bounding box center [1173, 288] width 47 height 39
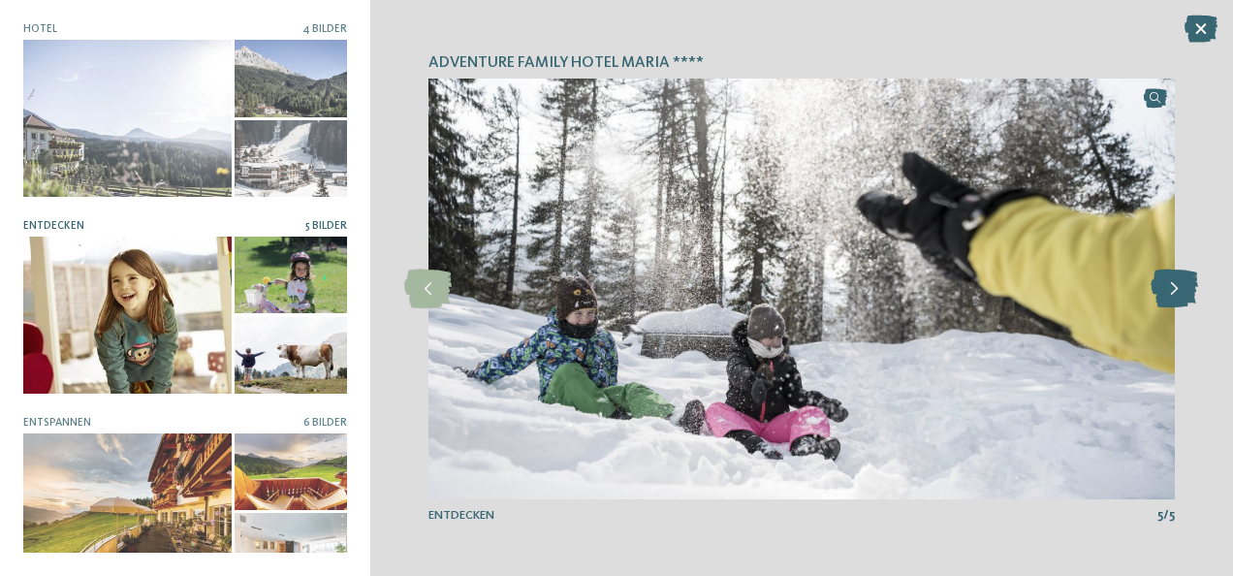
click at [1168, 293] on icon at bounding box center [1173, 288] width 47 height 39
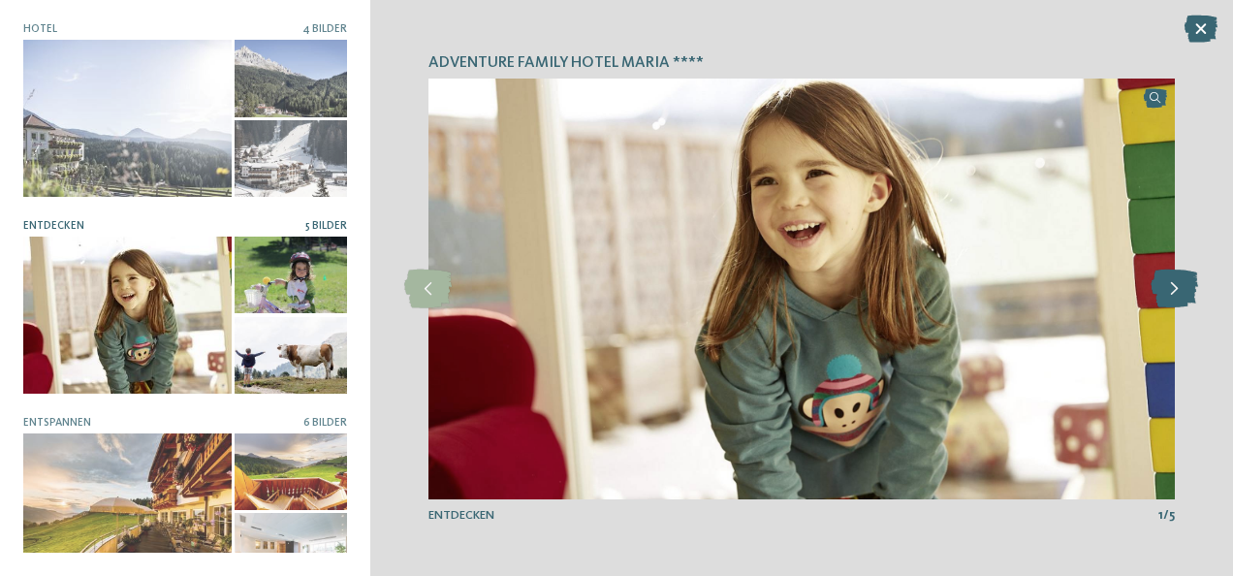
click at [1168, 293] on icon at bounding box center [1173, 288] width 47 height 39
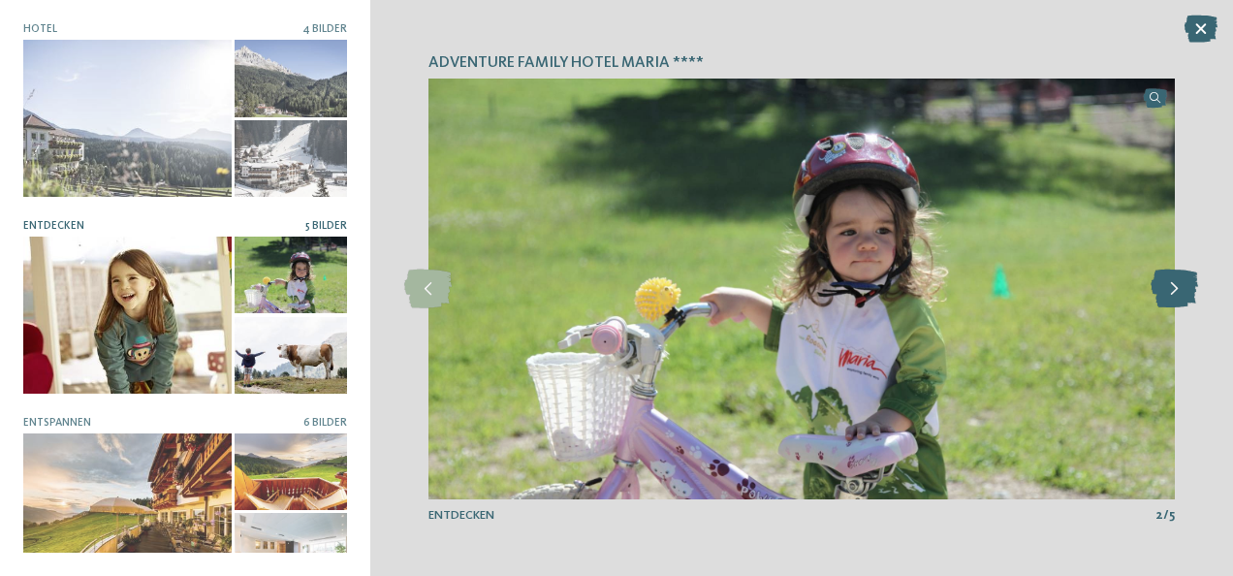
click at [1168, 293] on icon at bounding box center [1173, 288] width 47 height 39
